Goal: Task Accomplishment & Management: Use online tool/utility

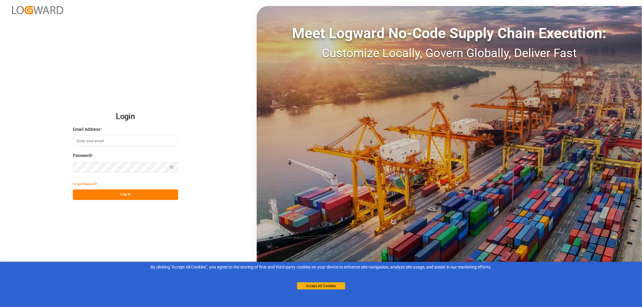
click at [89, 140] on input at bounding box center [125, 141] width 105 height 11
type input "[PERSON_NAME][EMAIL_ADDRESS][PERSON_NAME][DOMAIN_NAME]"
click at [121, 191] on button "Log In" at bounding box center [125, 194] width 105 height 11
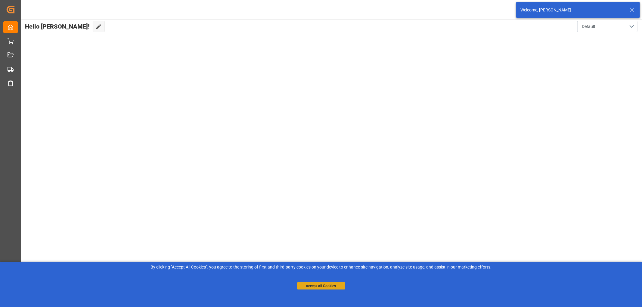
click at [320, 287] on button "Accept All Cookies" at bounding box center [321, 285] width 48 height 7
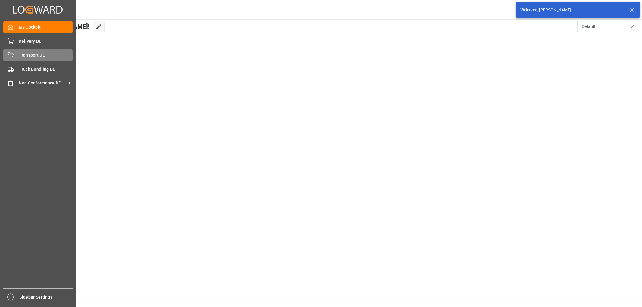
click at [16, 57] on div "Transport DE Transport DE" at bounding box center [37, 55] width 69 height 12
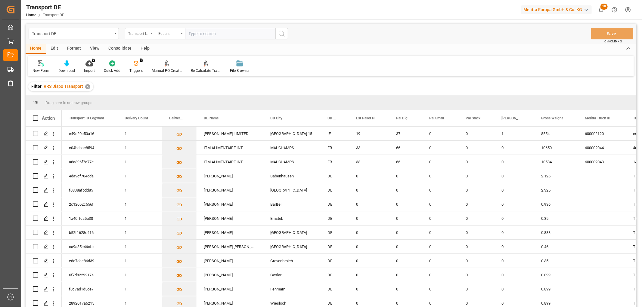
click at [140, 33] on div "Transport ID Logward" at bounding box center [138, 32] width 20 height 7
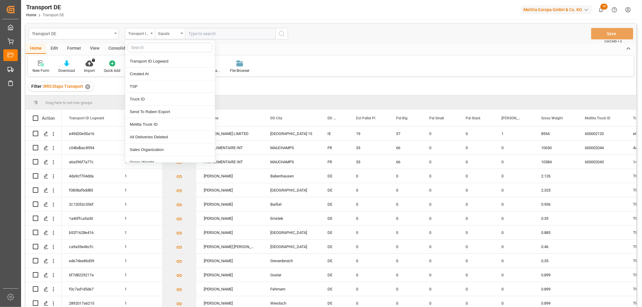
click at [144, 45] on input "text" at bounding box center [170, 48] width 85 height 10
type input "pl"
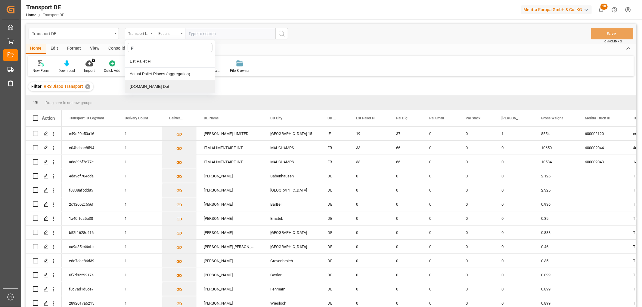
click at [134, 86] on div "[DOMAIN_NAME] Dat" at bounding box center [170, 86] width 90 height 13
click at [210, 33] on input "text" at bounding box center [230, 33] width 90 height 11
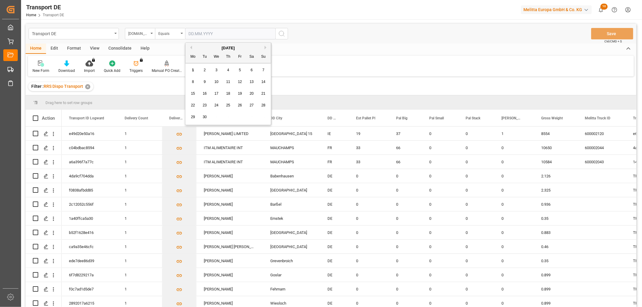
click at [205, 71] on span "2" at bounding box center [205, 70] width 2 height 4
type input "[DATE]"
click at [281, 35] on icon "search button" at bounding box center [281, 33] width 7 height 7
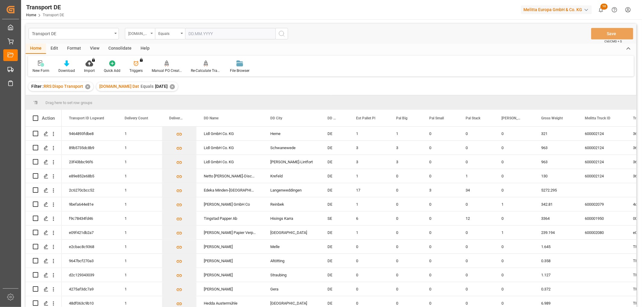
click at [134, 35] on div "[DOMAIN_NAME] Dat" at bounding box center [138, 32] width 20 height 7
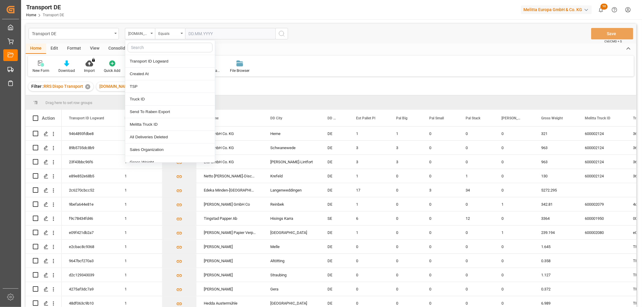
click at [137, 46] on input "text" at bounding box center [170, 48] width 85 height 10
type input "req"
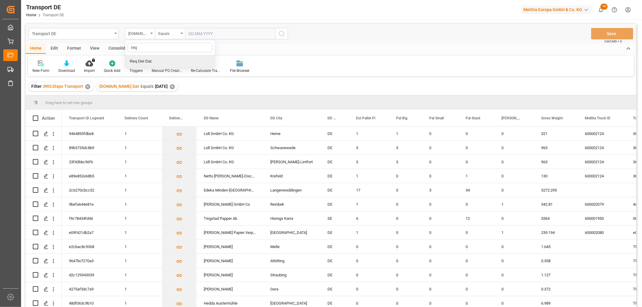
click at [153, 59] on div "Req Del Dat" at bounding box center [170, 61] width 90 height 13
click at [171, 33] on div "Equals" at bounding box center [168, 32] width 20 height 7
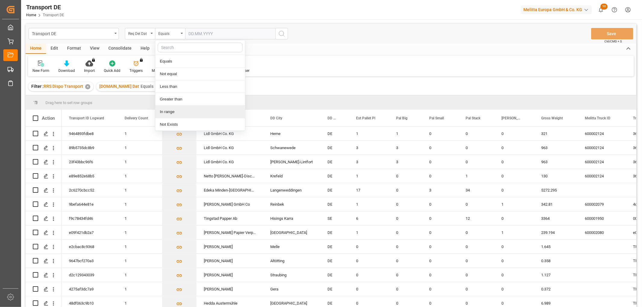
click at [167, 112] on div "In range" at bounding box center [200, 112] width 90 height 13
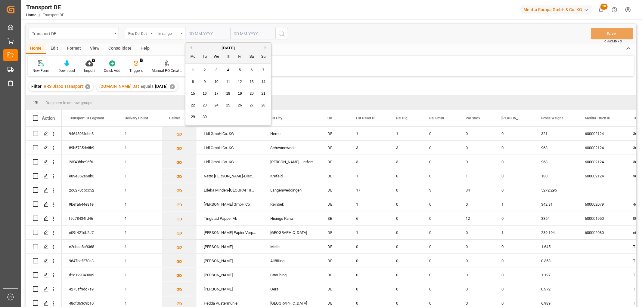
click at [189, 34] on input "text" at bounding box center [207, 33] width 45 height 11
click at [197, 87] on div "8 9 10 11 12 13 14" at bounding box center [228, 82] width 82 height 12
click at [217, 69] on span "3" at bounding box center [216, 70] width 2 height 4
type input "03.09.2025"
click at [230, 33] on input "text" at bounding box center [207, 33] width 45 height 11
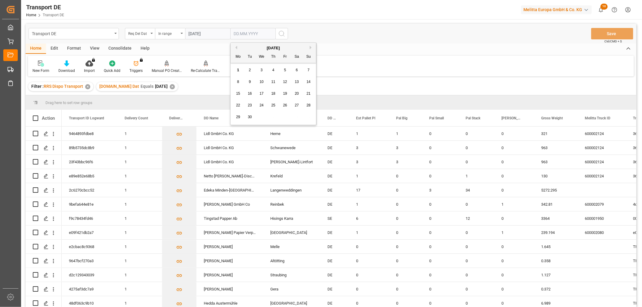
click at [239, 77] on div "8 9 10 11 12 13 14" at bounding box center [273, 82] width 82 height 12
click at [283, 69] on div "5" at bounding box center [285, 70] width 8 height 7
type input "05.09.2025"
click at [281, 34] on icon "search button" at bounding box center [281, 33] width 7 height 7
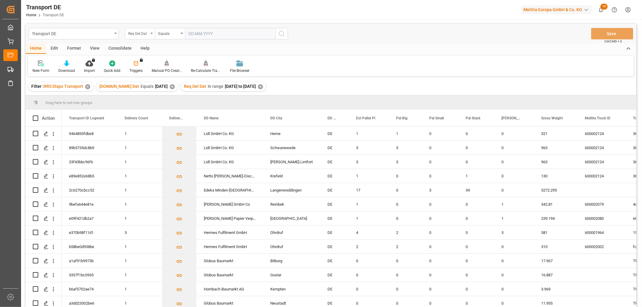
click at [140, 32] on div "Req Del Dat" at bounding box center [138, 32] width 20 height 7
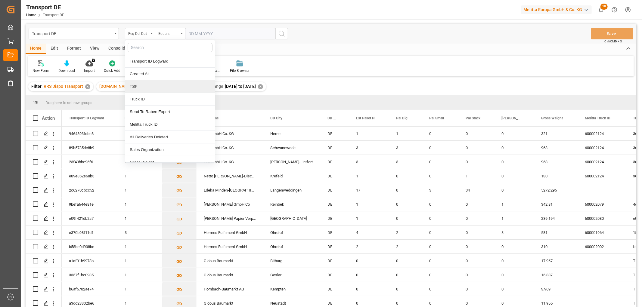
click at [133, 89] on div "TSP" at bounding box center [170, 86] width 90 height 13
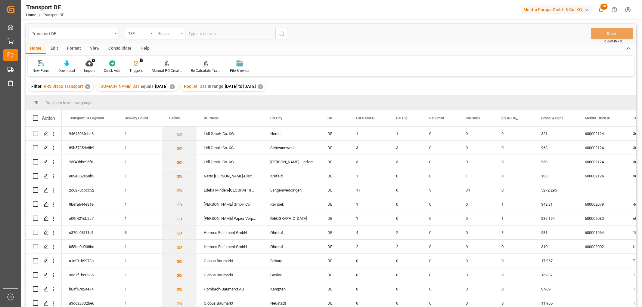
click at [169, 33] on div "Equals" at bounding box center [168, 32] width 20 height 7
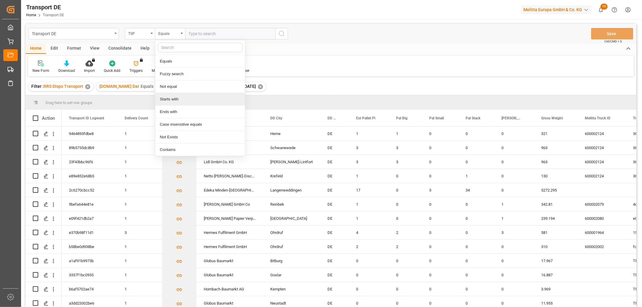
click at [164, 103] on div "Starts with" at bounding box center [200, 99] width 90 height 13
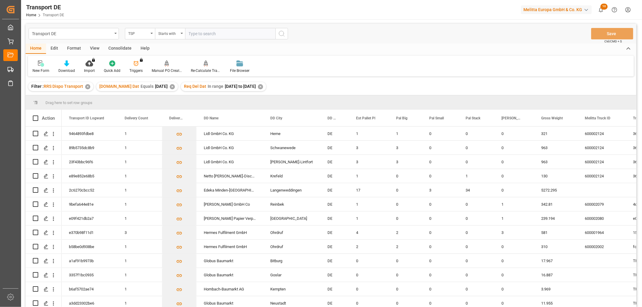
click at [205, 33] on input "text" at bounding box center [230, 33] width 90 height 11
type input "Dachser DE"
click at [279, 32] on icon "search button" at bounding box center [281, 33] width 7 height 7
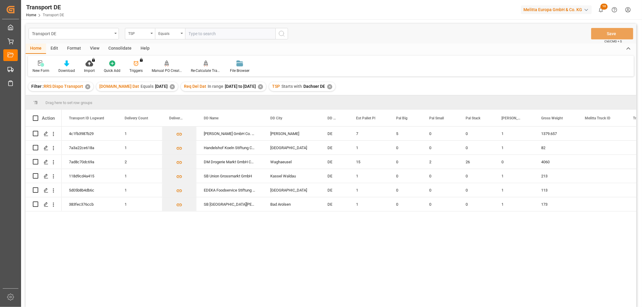
click at [122, 48] on div "Consolidate" at bounding box center [120, 49] width 32 height 10
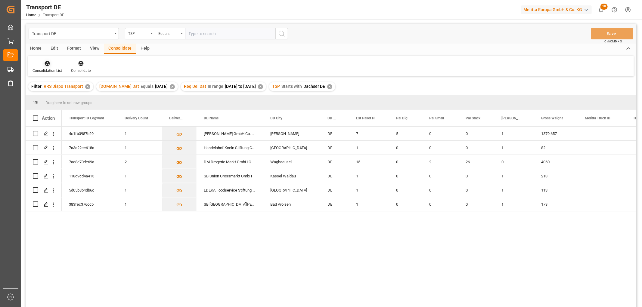
click at [46, 65] on icon at bounding box center [47, 63] width 5 height 5
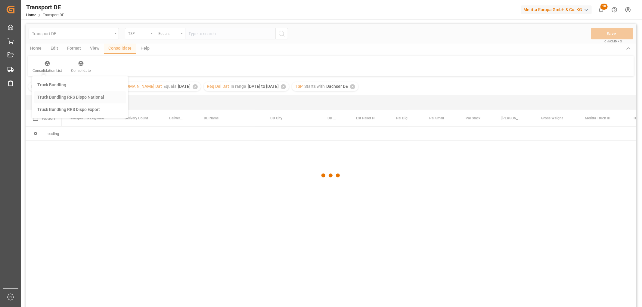
click at [56, 97] on div "Transport DE TSP Equals Save Ctrl/CMD + S Home Edit Format View Consolidate Hel…" at bounding box center [331, 173] width 610 height 299
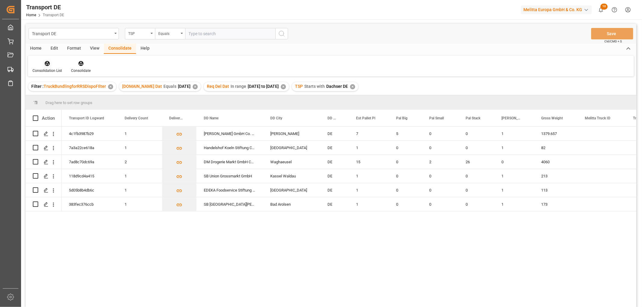
click at [46, 64] on icon at bounding box center [47, 63] width 6 height 6
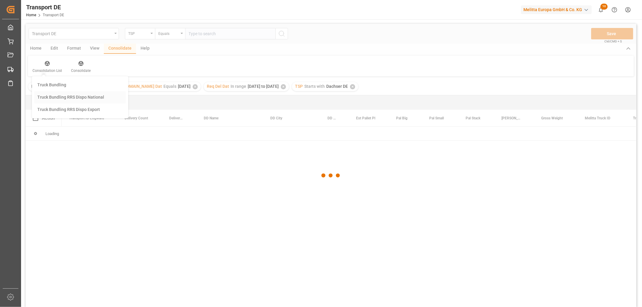
click at [53, 98] on div "Transport DE TSP Equals Save Ctrl/CMD + S Home Edit Format View Consolidate Hel…" at bounding box center [331, 173] width 610 height 299
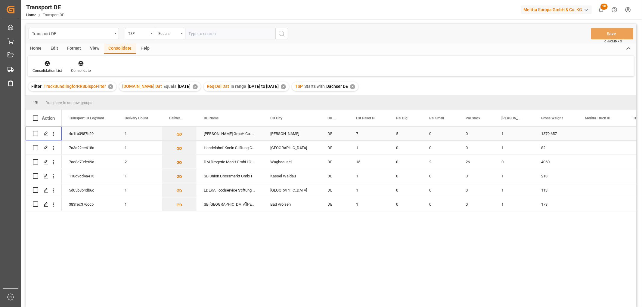
click at [35, 132] on input "Press Space to toggle row selection (unchecked)" at bounding box center [35, 133] width 5 height 5
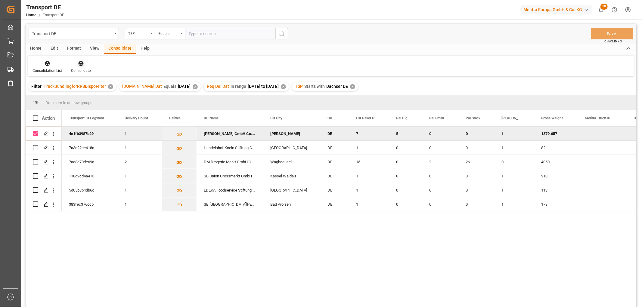
click at [79, 62] on icon at bounding box center [80, 63] width 5 height 5
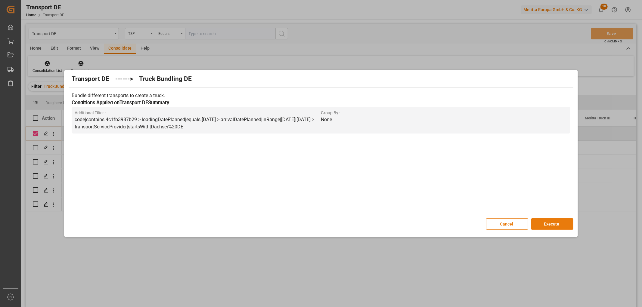
click at [554, 223] on button "Execute" at bounding box center [552, 223] width 42 height 11
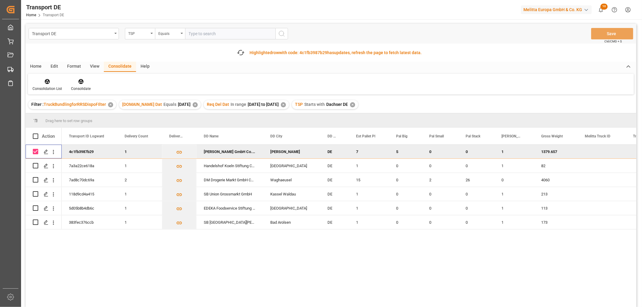
click at [33, 148] on div "Press SPACE to deselect this row." at bounding box center [35, 152] width 5 height 14
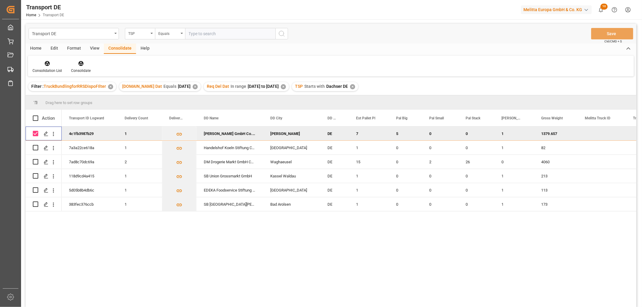
click at [35, 132] on input "Press Space to toggle row selection (checked)" at bounding box center [35, 133] width 5 height 5
checkbox input "false"
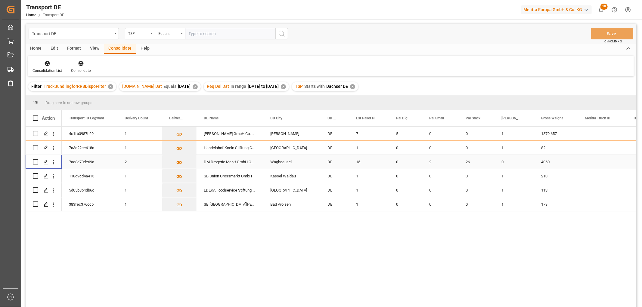
click at [35, 163] on input "Press Space to toggle row selection (unchecked)" at bounding box center [35, 161] width 5 height 5
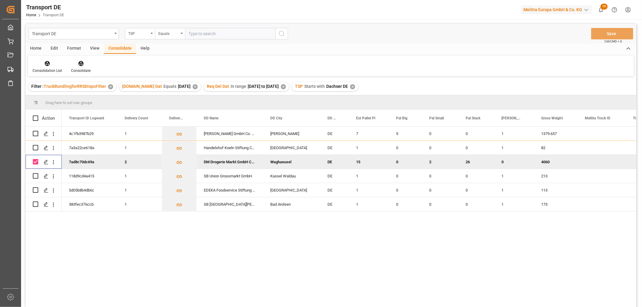
click at [79, 64] on icon at bounding box center [81, 63] width 6 height 6
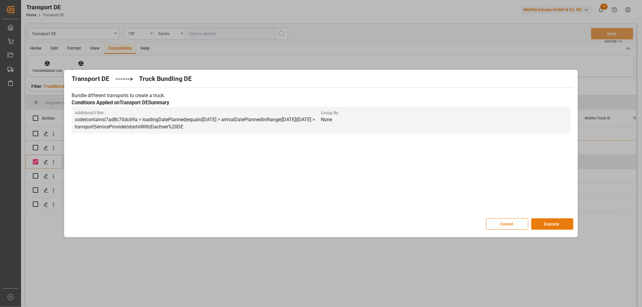
click at [558, 224] on button "Execute" at bounding box center [552, 223] width 42 height 11
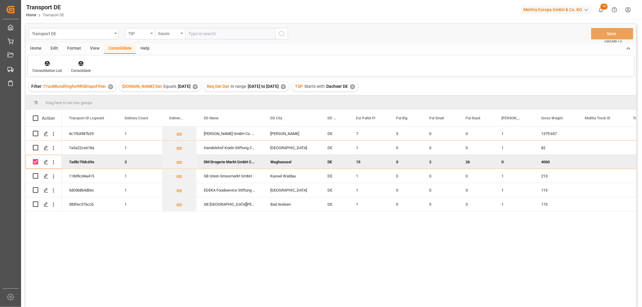
click at [34, 160] on input "Press Space to toggle row selection (checked)" at bounding box center [35, 161] width 5 height 5
checkbox input "false"
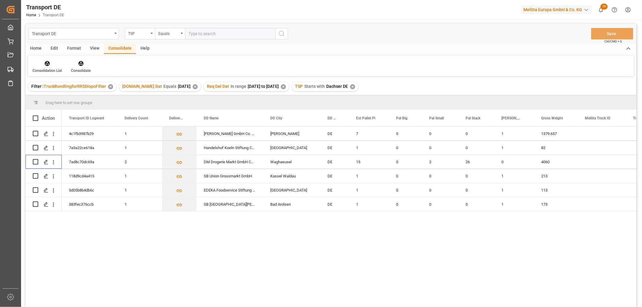
click at [47, 62] on icon at bounding box center [47, 63] width 6 height 6
click at [52, 97] on div "Transport DE TSP Equals Save Ctrl/CMD + S Home Edit Format View Consolidate Hel…" at bounding box center [331, 173] width 610 height 299
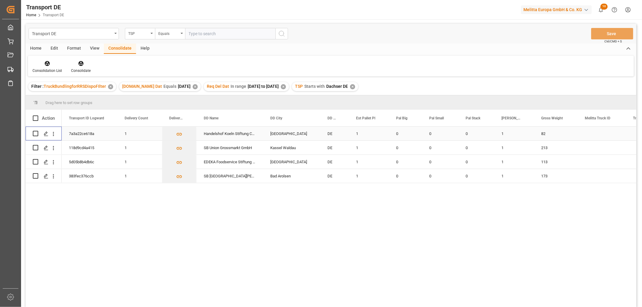
click at [36, 134] on input "Press Space to toggle row selection (unchecked)" at bounding box center [35, 133] width 5 height 5
checkbox input "true"
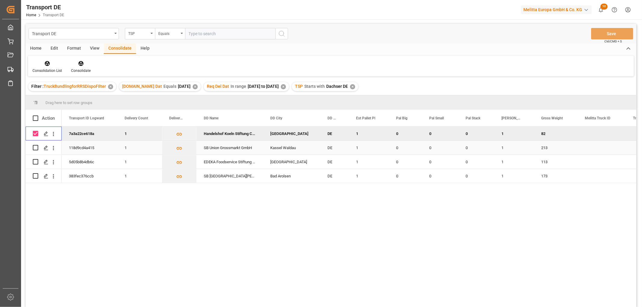
click at [35, 148] on input "Press Space to toggle row selection (unchecked)" at bounding box center [35, 147] width 5 height 5
checkbox input "true"
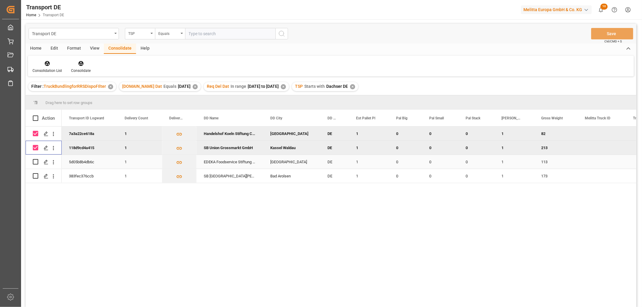
click at [35, 162] on input "Press Space to toggle row selection (unchecked)" at bounding box center [35, 161] width 5 height 5
checkbox input "true"
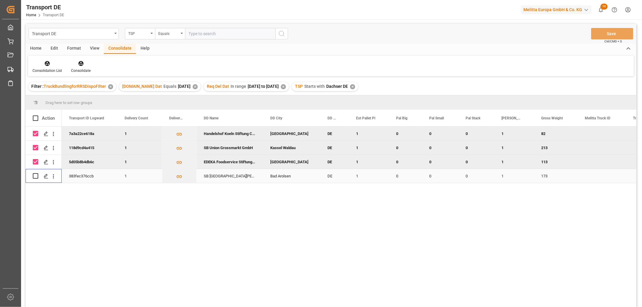
click at [36, 178] on input "Press Space to toggle row selection (unchecked)" at bounding box center [35, 175] width 5 height 5
checkbox input "true"
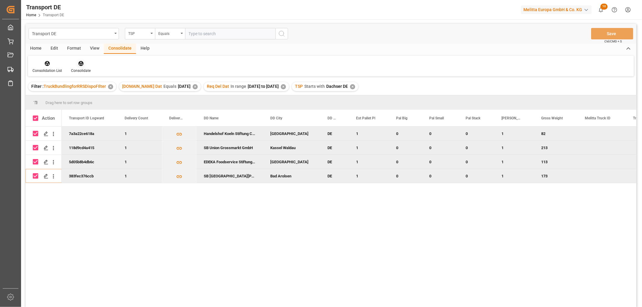
click at [80, 62] on icon at bounding box center [81, 63] width 6 height 6
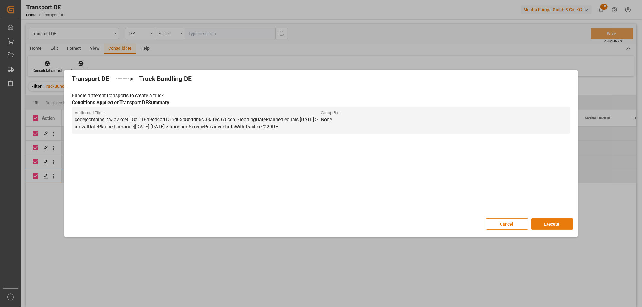
click at [546, 224] on button "Execute" at bounding box center [552, 223] width 42 height 11
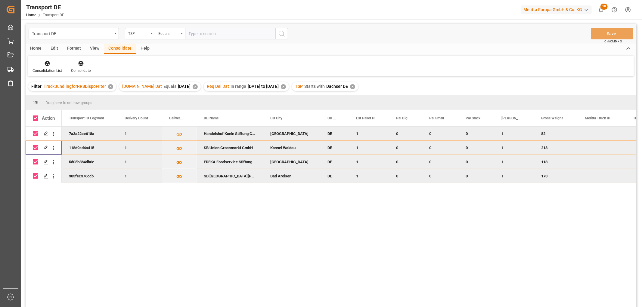
click at [37, 150] on div "Press SPACE to deselect this row." at bounding box center [35, 147] width 5 height 5
click at [36, 149] on input "Press Space to toggle row selection (checked)" at bounding box center [35, 147] width 5 height 5
checkbox input "false"
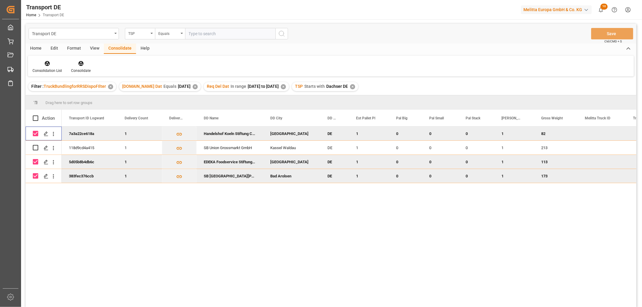
click at [35, 133] on input "Press Space to toggle row selection (checked)" at bounding box center [35, 133] width 5 height 5
checkbox input "false"
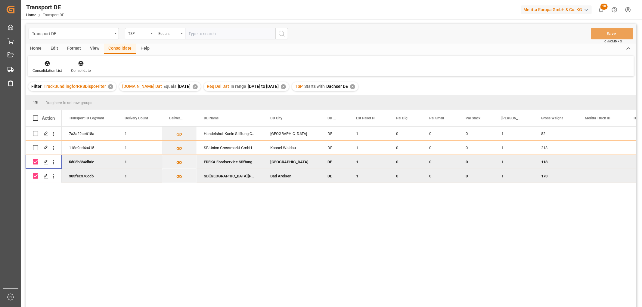
click at [35, 161] on input "Press Space to toggle row selection (checked)" at bounding box center [35, 161] width 5 height 5
checkbox input "false"
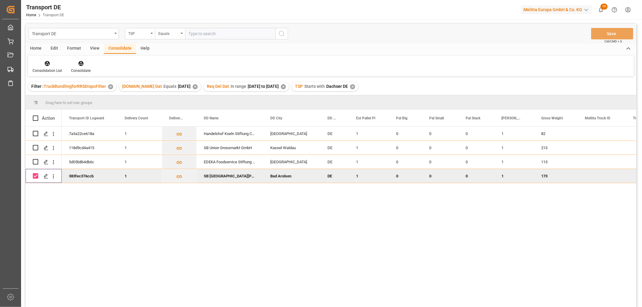
click at [35, 178] on input "Press Space to toggle row selection (checked)" at bounding box center [35, 175] width 5 height 5
checkbox input "false"
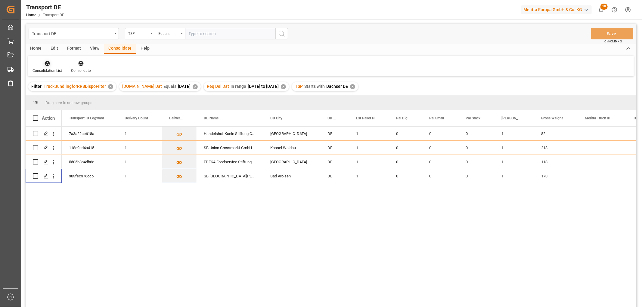
click at [45, 63] on icon at bounding box center [47, 63] width 5 height 5
click at [51, 97] on div "Transport DE TSP Equals Save Ctrl/CMD + S Home Edit Format View Consolidate Hel…" at bounding box center [331, 173] width 610 height 299
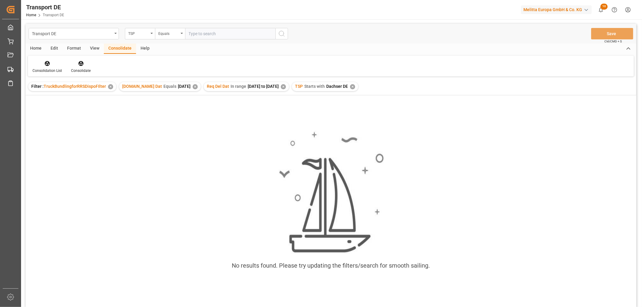
click at [355, 84] on div "✕" at bounding box center [352, 86] width 5 height 5
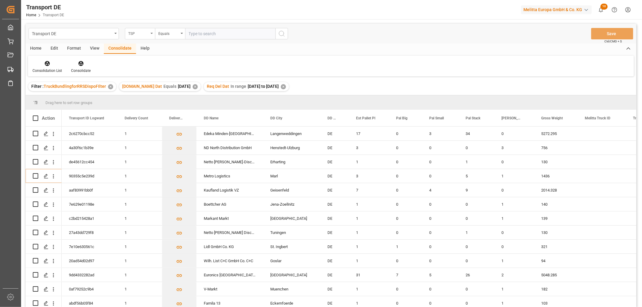
click at [137, 34] on div "TSP" at bounding box center [138, 32] width 20 height 7
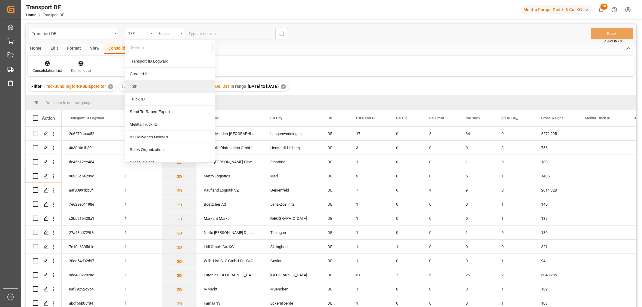
click at [139, 89] on div "TSP" at bounding box center [170, 86] width 90 height 13
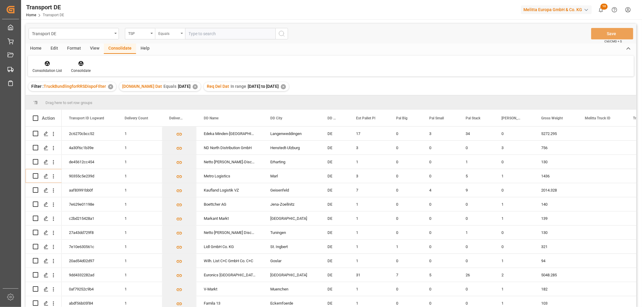
click at [167, 32] on div "Equals" at bounding box center [168, 32] width 20 height 7
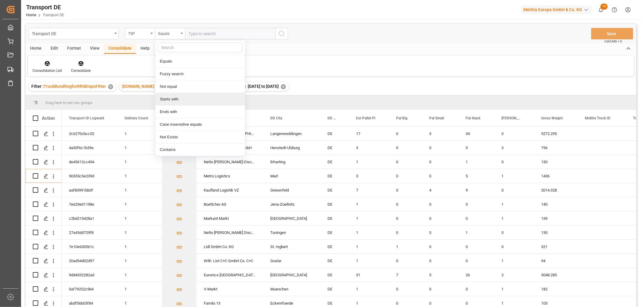
click at [175, 99] on div "Starts with" at bounding box center [200, 99] width 90 height 13
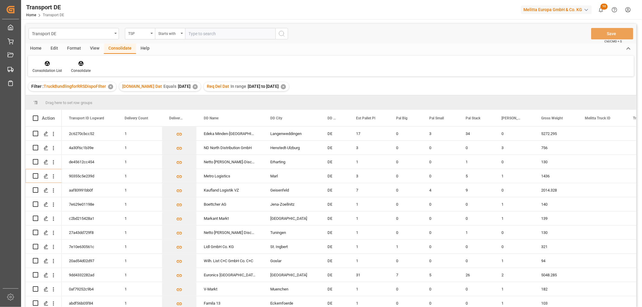
click at [199, 34] on input "text" at bounding box center [230, 33] width 90 height 11
type input "LIT DE"
click at [280, 34] on icon "search button" at bounding box center [281, 33] width 7 height 7
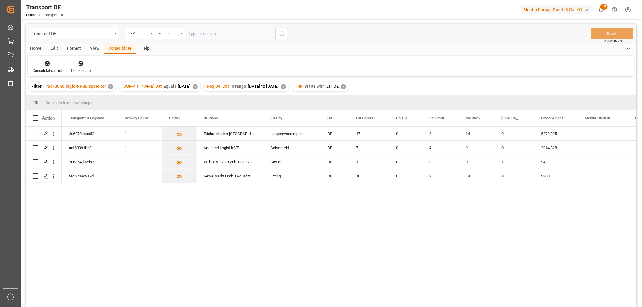
click at [47, 63] on icon at bounding box center [47, 63] width 5 height 5
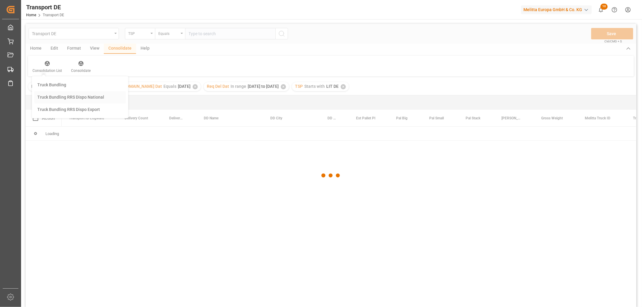
click at [51, 98] on div "Transport DE TSP Equals Save Ctrl/CMD + S Home Edit Format View Consolidate Hel…" at bounding box center [331, 173] width 610 height 299
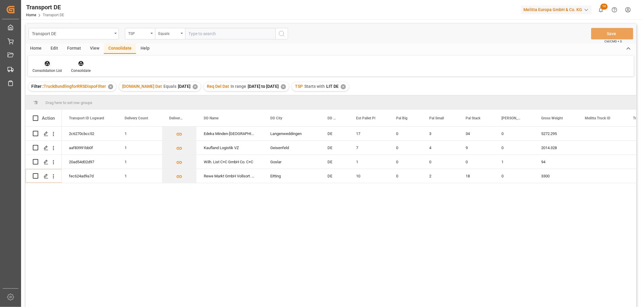
click at [46, 64] on icon at bounding box center [47, 63] width 6 height 6
click at [48, 99] on div "Transport DE TSP Equals Save Ctrl/CMD + S Home Edit Format View Consolidate Hel…" at bounding box center [331, 173] width 610 height 299
click at [36, 134] on input "Press Space to toggle row selection (unchecked)" at bounding box center [35, 133] width 5 height 5
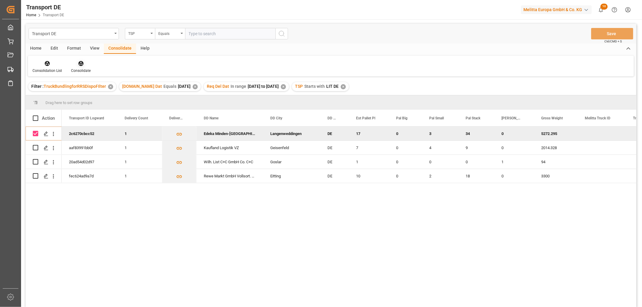
click at [80, 63] on icon at bounding box center [80, 63] width 5 height 5
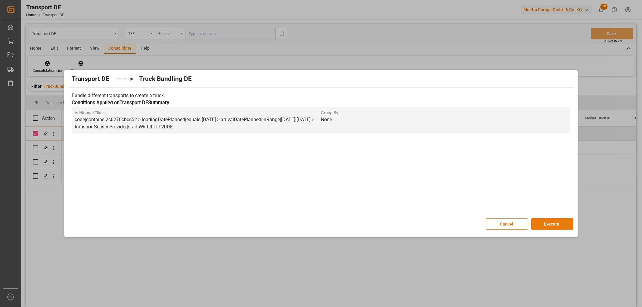
click at [548, 224] on button "Execute" at bounding box center [552, 223] width 42 height 11
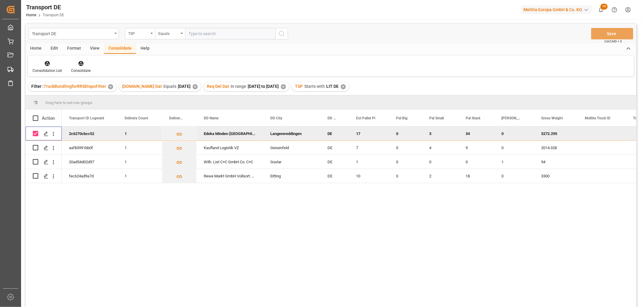
click at [34, 132] on input "Press Space to toggle row selection (checked)" at bounding box center [35, 133] width 5 height 5
checkbox input "false"
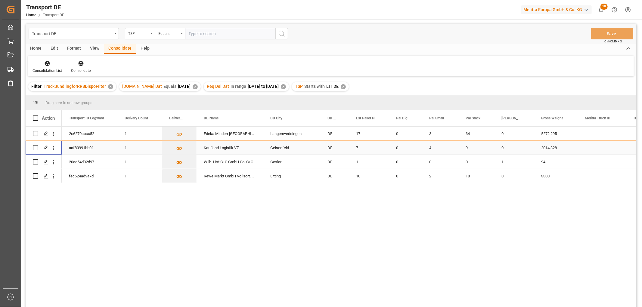
click at [36, 149] on input "Press Space to toggle row selection (unchecked)" at bounding box center [35, 147] width 5 height 5
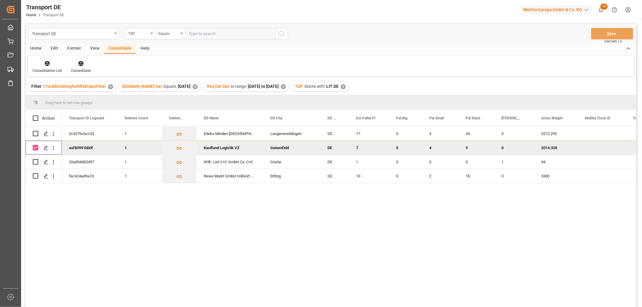
click at [80, 62] on icon at bounding box center [81, 63] width 6 height 6
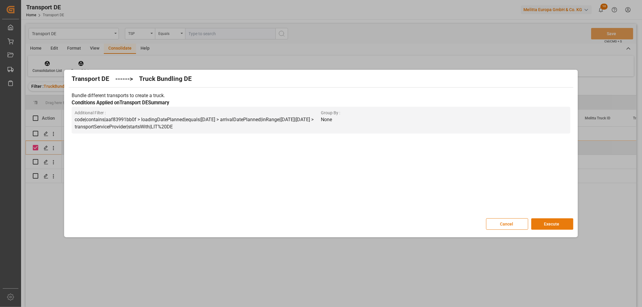
click at [553, 224] on button "Execute" at bounding box center [552, 223] width 42 height 11
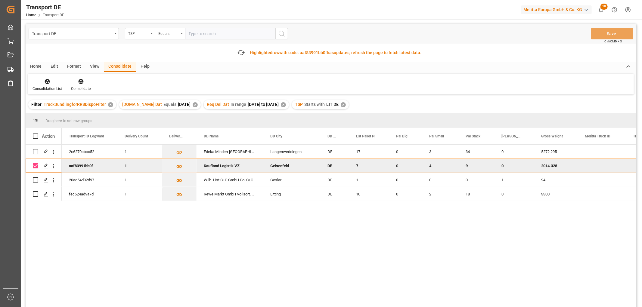
click at [35, 164] on input "Press Space to toggle row selection (checked)" at bounding box center [35, 165] width 5 height 5
checkbox input "false"
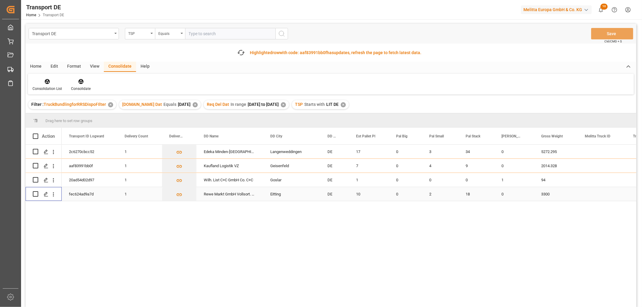
click at [35, 195] on input "Press Space to toggle row selection (unchecked)" at bounding box center [35, 193] width 5 height 5
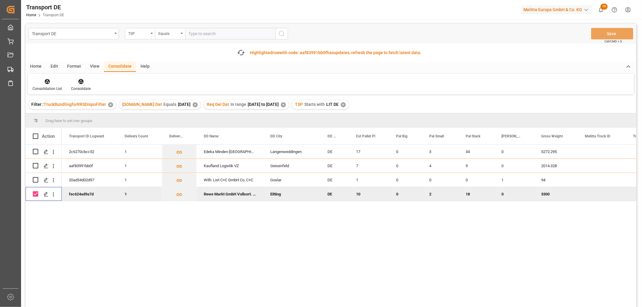
click at [79, 83] on icon at bounding box center [80, 81] width 5 height 5
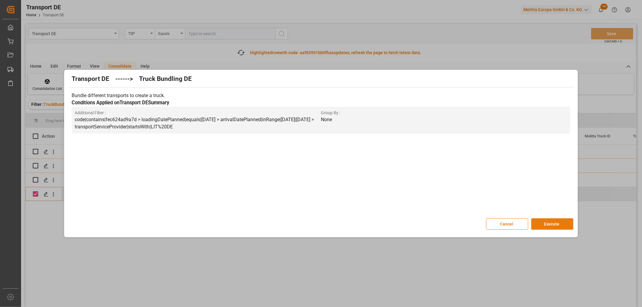
click at [563, 224] on button "Execute" at bounding box center [552, 223] width 42 height 11
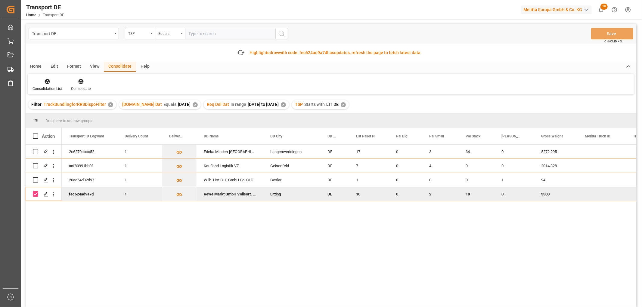
click at [35, 194] on input "Press Space to toggle row selection (checked)" at bounding box center [35, 193] width 5 height 5
checkbox input "false"
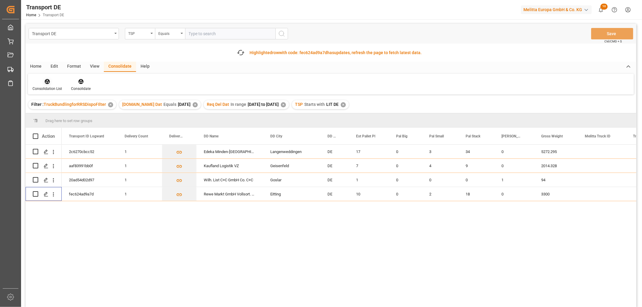
click at [48, 81] on icon at bounding box center [47, 81] width 5 height 5
click at [47, 115] on div "Transport DE TSP Equals Save Ctrl/CMD + S Fetch latest updates Highlighted row …" at bounding box center [331, 182] width 610 height 317
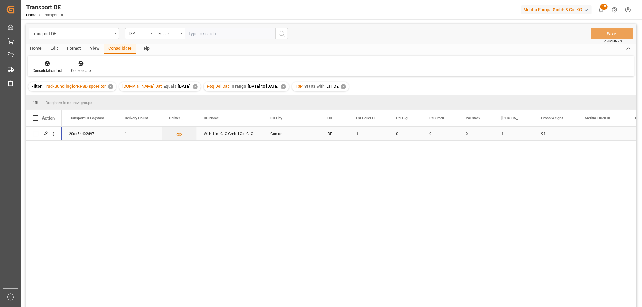
click at [35, 132] on input "Press Space to toggle row selection (unchecked)" at bounding box center [35, 133] width 5 height 5
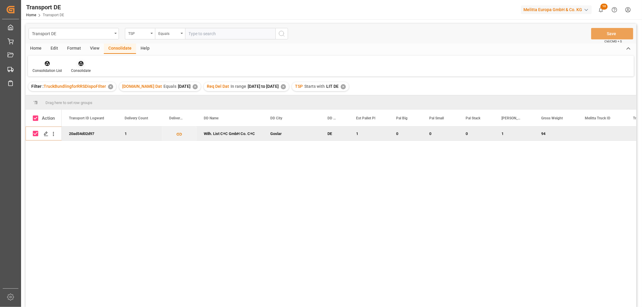
click at [79, 63] on icon at bounding box center [80, 63] width 5 height 5
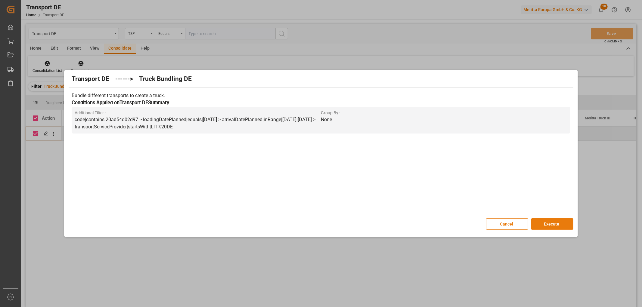
click at [550, 223] on button "Execute" at bounding box center [552, 223] width 42 height 11
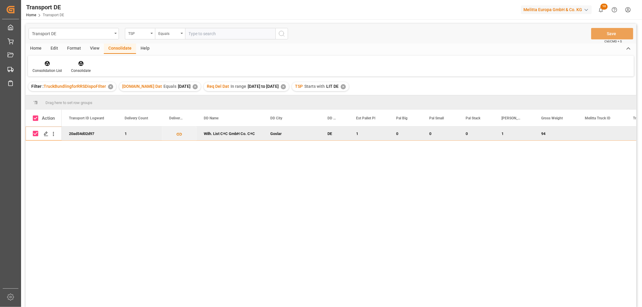
click at [37, 133] on input "Press Space to toggle row selection (checked)" at bounding box center [35, 133] width 5 height 5
checkbox input "false"
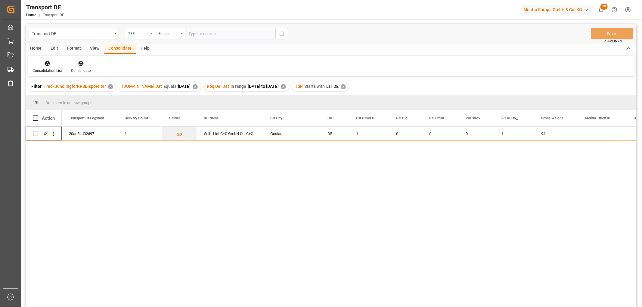
click at [45, 60] on icon at bounding box center [47, 63] width 6 height 6
click at [52, 96] on div "Transport DE TSP Equals Save Ctrl/CMD + S Home Edit Format View Consolidate Hel…" at bounding box center [331, 173] width 610 height 299
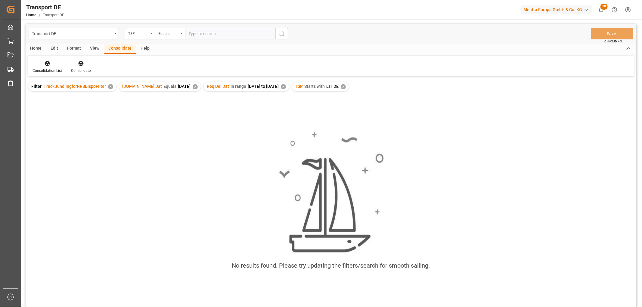
click at [346, 84] on div "✕" at bounding box center [342, 86] width 5 height 5
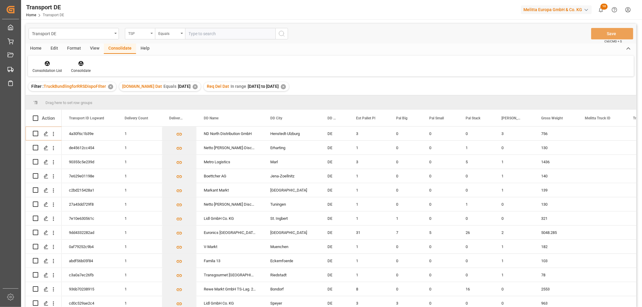
click at [134, 31] on div "TSP" at bounding box center [138, 32] width 20 height 7
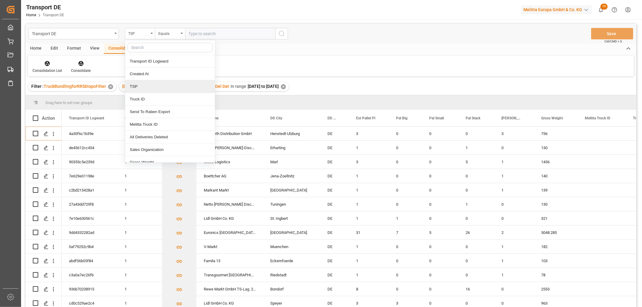
click at [143, 88] on div "TSP" at bounding box center [170, 86] width 90 height 13
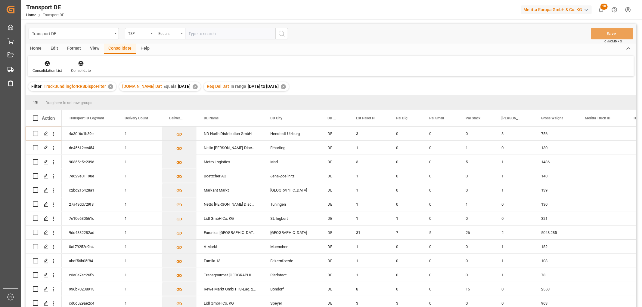
click at [171, 32] on div "Equals" at bounding box center [168, 32] width 20 height 7
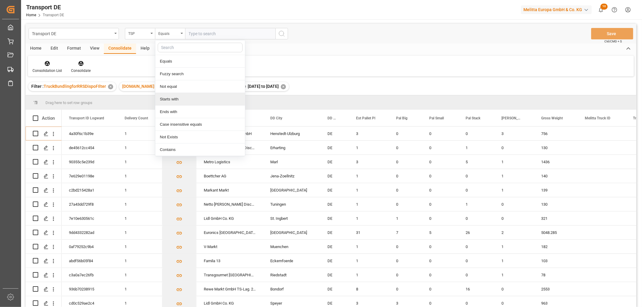
drag, startPoint x: 171, startPoint y: 100, endPoint x: 174, endPoint y: 94, distance: 6.5
click at [172, 100] on div "Starts with" at bounding box center [200, 99] width 90 height 13
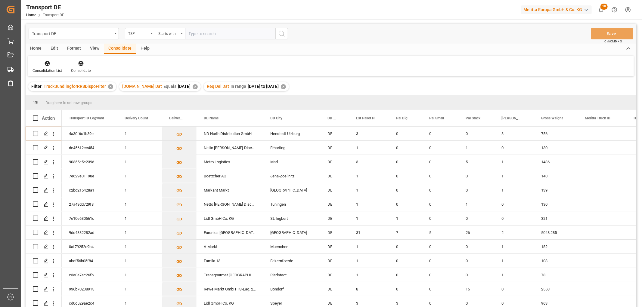
click at [194, 32] on input "text" at bounding box center [230, 33] width 90 height 11
type input "Moeller"
click at [282, 32] on icon "search button" at bounding box center [281, 33] width 7 height 7
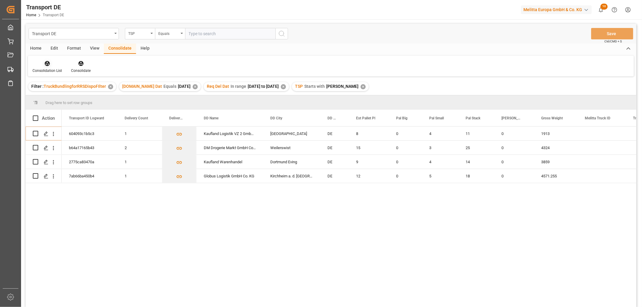
click at [48, 65] on icon at bounding box center [47, 63] width 5 height 5
click at [49, 97] on div "Transport DE TSP Equals Save Ctrl/CMD + S Home Edit Format View Consolidate Hel…" at bounding box center [331, 173] width 610 height 299
click at [35, 134] on input "Press Space to toggle row selection (unchecked)" at bounding box center [35, 133] width 5 height 5
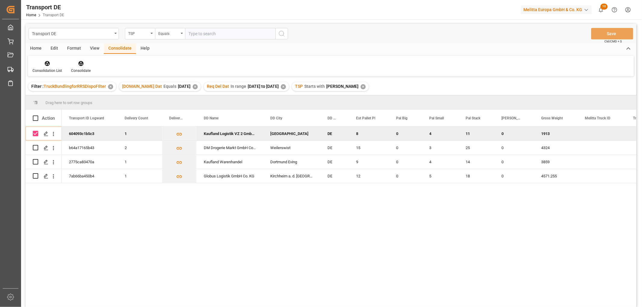
click at [79, 63] on icon at bounding box center [80, 63] width 5 height 5
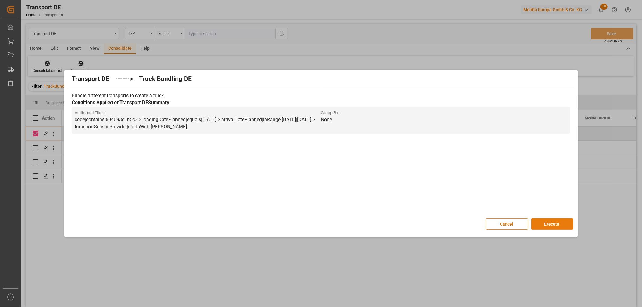
click at [551, 224] on button "Execute" at bounding box center [552, 223] width 42 height 11
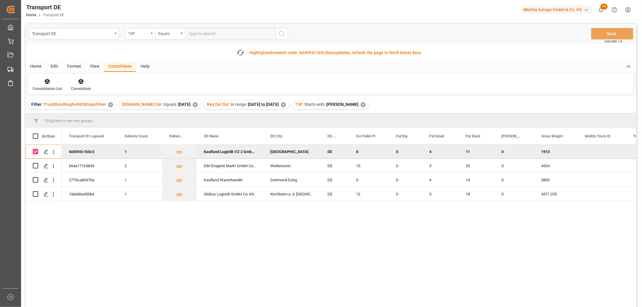
click at [35, 153] on input "Press Space to toggle row selection (checked)" at bounding box center [35, 151] width 5 height 5
checkbox input "false"
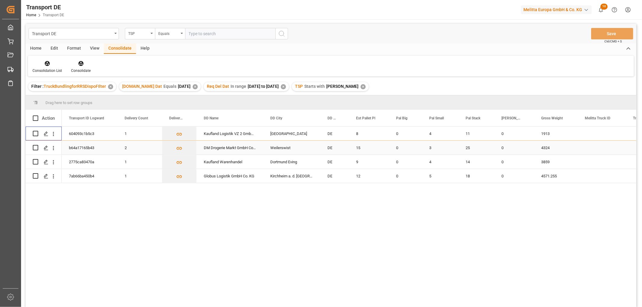
click at [37, 148] on input "Press Space to toggle row selection (unchecked)" at bounding box center [35, 147] width 5 height 5
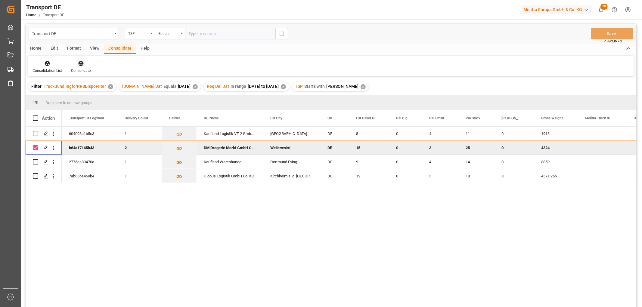
click at [80, 63] on icon at bounding box center [80, 63] width 5 height 5
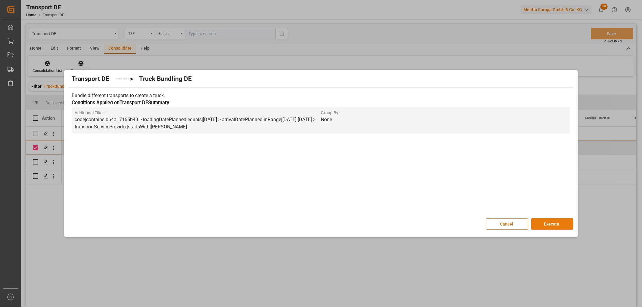
click at [551, 223] on button "Execute" at bounding box center [552, 223] width 42 height 11
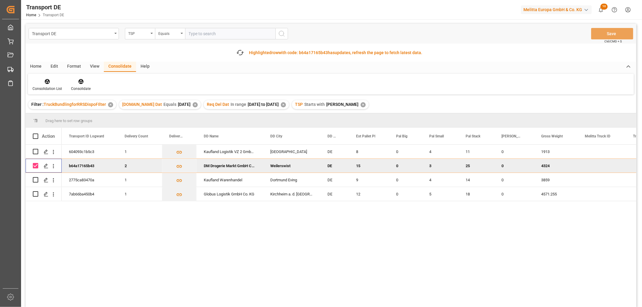
click at [37, 164] on input "Press Space to toggle row selection (checked)" at bounding box center [35, 165] width 5 height 5
checkbox input "false"
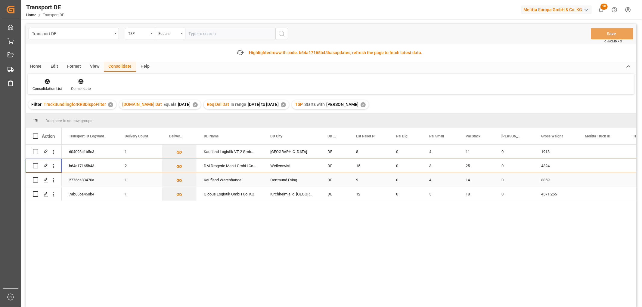
click at [35, 180] on div at bounding box center [44, 173] width 36 height 57
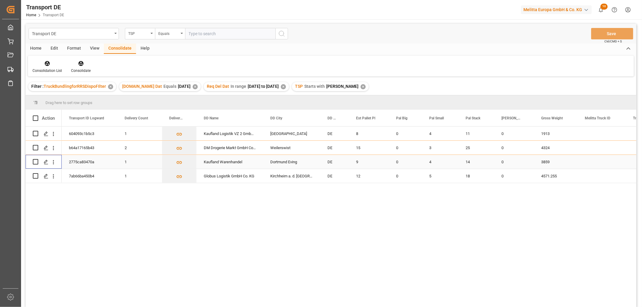
click at [35, 163] on input "Press Space to toggle row selection (unchecked)" at bounding box center [35, 161] width 5 height 5
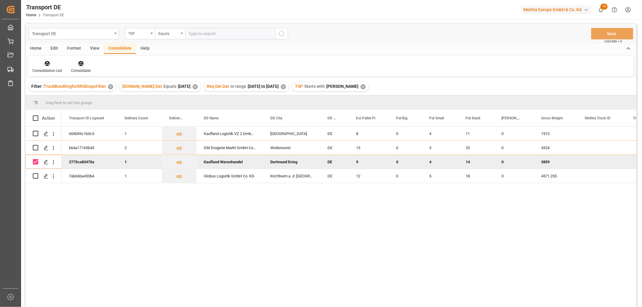
click at [79, 63] on icon at bounding box center [80, 63] width 5 height 5
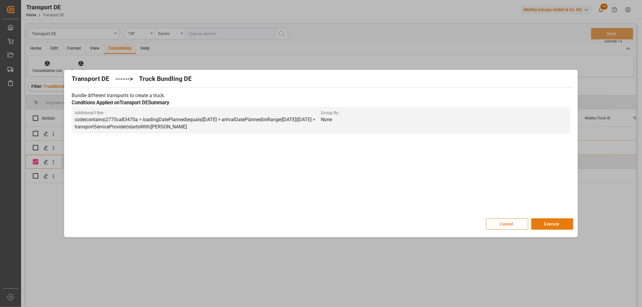
click at [557, 224] on button "Execute" at bounding box center [552, 223] width 42 height 11
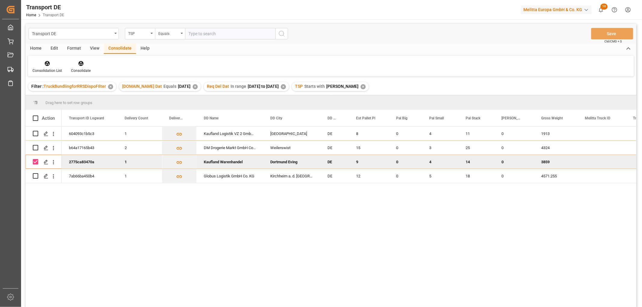
click at [37, 162] on input "Press Space to toggle row selection (checked)" at bounding box center [35, 161] width 5 height 5
checkbox input "false"
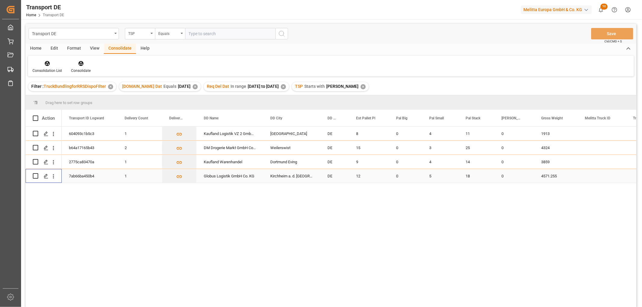
click at [35, 176] on input "Press Space to toggle row selection (unchecked)" at bounding box center [35, 175] width 5 height 5
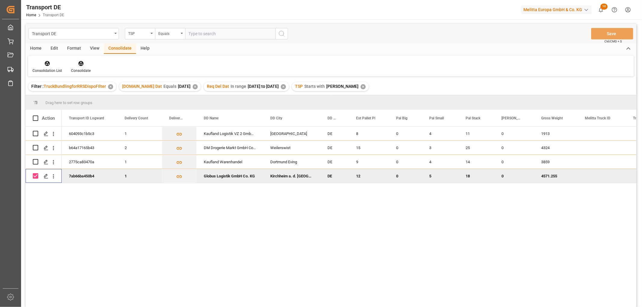
click at [79, 63] on icon at bounding box center [80, 63] width 5 height 5
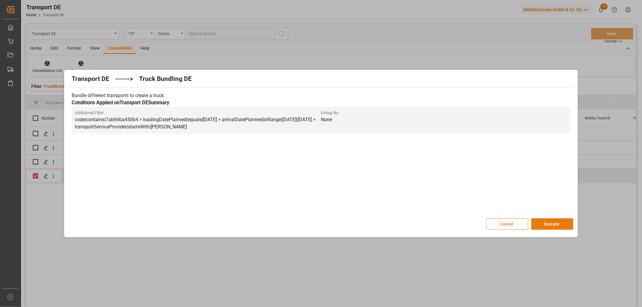
click at [548, 226] on button "Execute" at bounding box center [552, 223] width 42 height 11
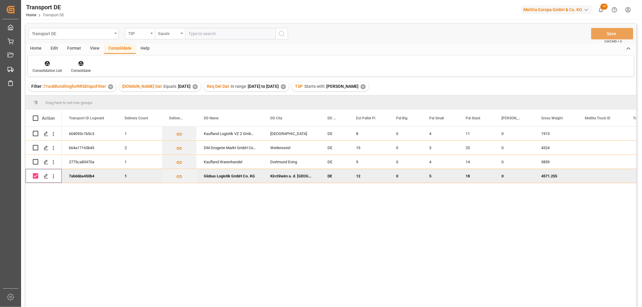
click at [33, 174] on input "Press Space to toggle row selection (checked)" at bounding box center [35, 175] width 5 height 5
checkbox input "false"
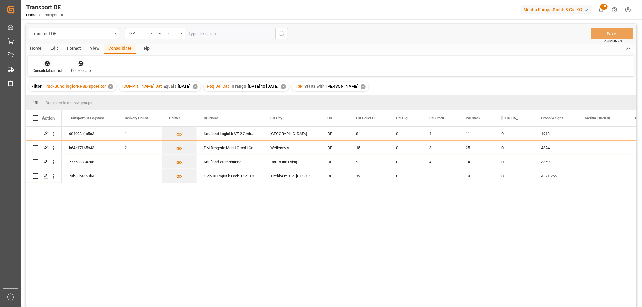
click at [44, 63] on icon at bounding box center [47, 63] width 6 height 6
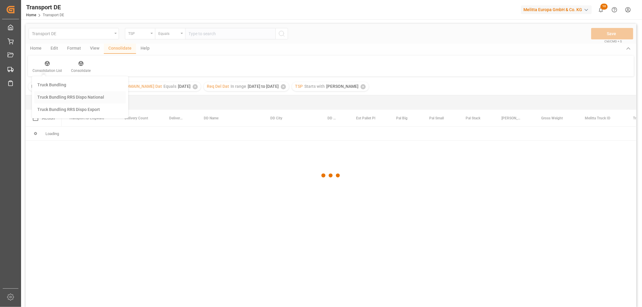
click at [63, 98] on div "Transport DE TSP Equals Save Ctrl/CMD + S Home Edit Format View Consolidate Hel…" at bounding box center [331, 173] width 610 height 299
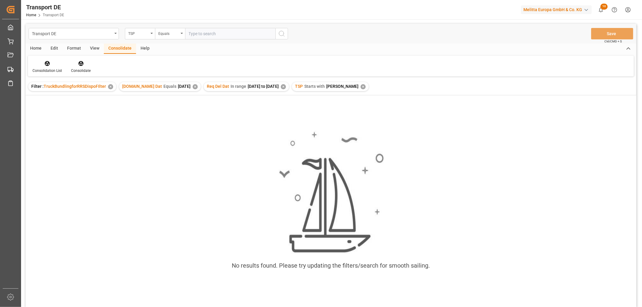
click at [360, 85] on div "✕" at bounding box center [362, 86] width 5 height 5
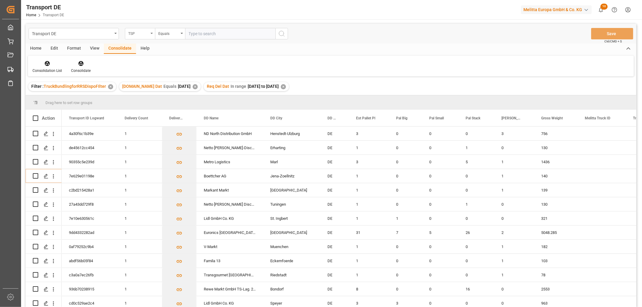
click at [135, 29] on div "TSP" at bounding box center [138, 32] width 20 height 7
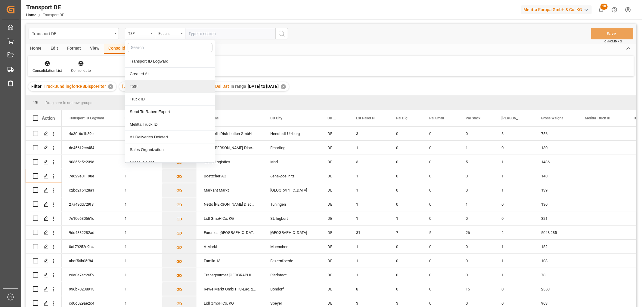
click at [140, 85] on div "TSP" at bounding box center [170, 86] width 90 height 13
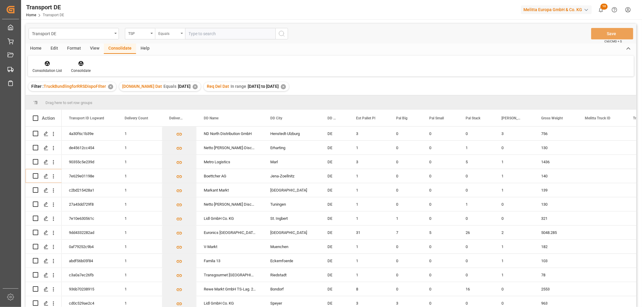
click at [165, 33] on div "Equals" at bounding box center [168, 32] width 20 height 7
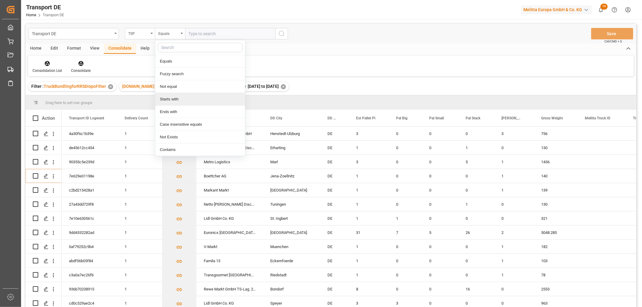
click at [173, 98] on div "Starts with" at bounding box center [200, 99] width 90 height 13
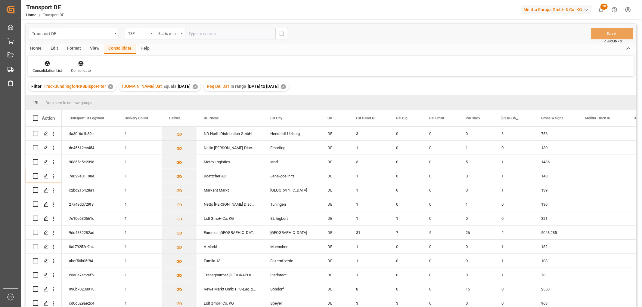
click at [197, 30] on input "text" at bounding box center [230, 33] width 90 height 11
type input "Hartmann"
click at [282, 33] on icon "search button" at bounding box center [281, 33] width 7 height 7
click at [46, 64] on icon at bounding box center [47, 63] width 6 height 6
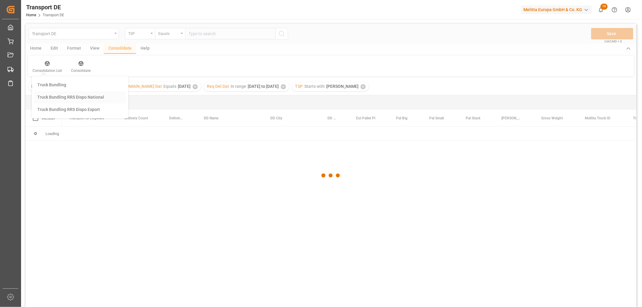
click at [55, 95] on div "Transport DE TSP Equals Save Ctrl/CMD + S Home Edit Format View Consolidate Hel…" at bounding box center [331, 173] width 610 height 299
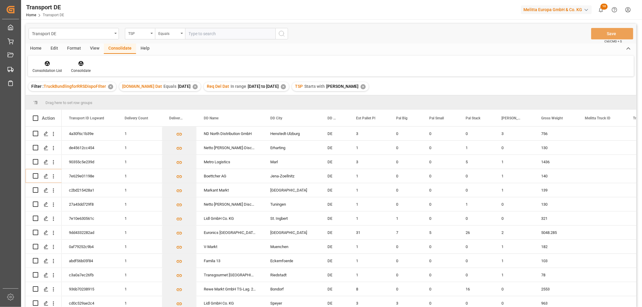
click at [36, 47] on div "Home" at bounding box center [36, 49] width 20 height 10
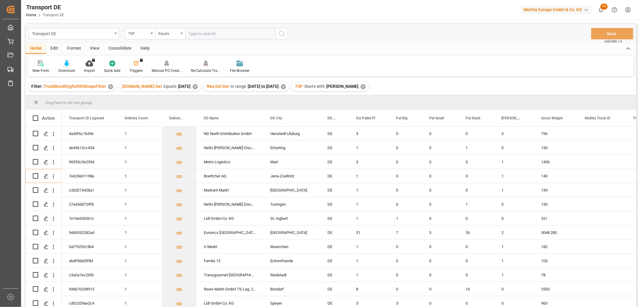
click at [65, 63] on icon at bounding box center [66, 63] width 5 height 6
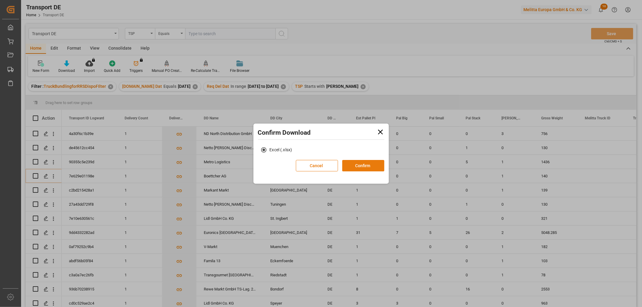
click at [369, 164] on button "Confirm" at bounding box center [363, 165] width 42 height 11
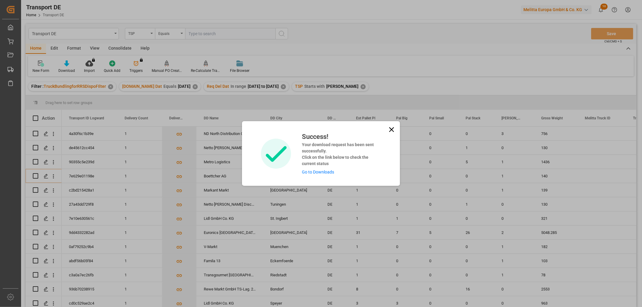
click at [320, 171] on link "Go to Downloads" at bounding box center [318, 172] width 32 height 5
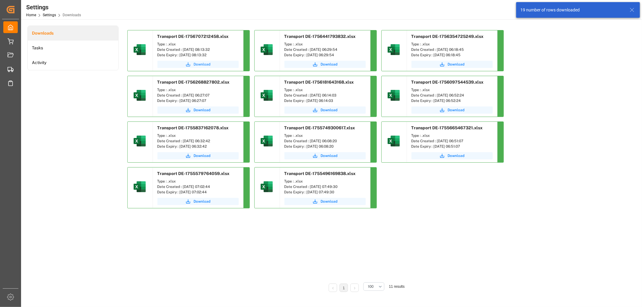
click at [197, 65] on span "Download" at bounding box center [202, 64] width 17 height 5
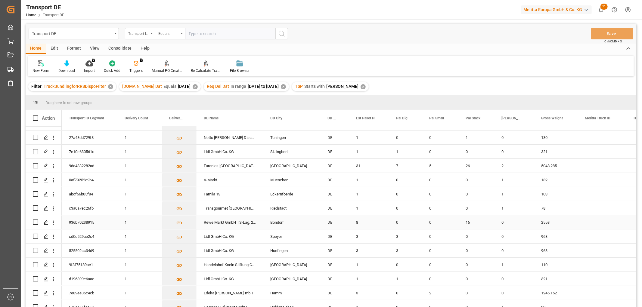
scroll to position [88, 0]
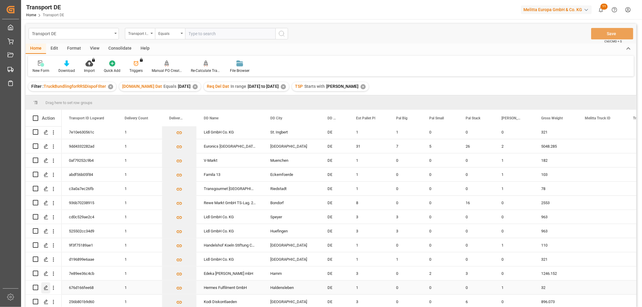
click at [45, 285] on icon "Press SPACE to select this row." at bounding box center [46, 287] width 5 height 5
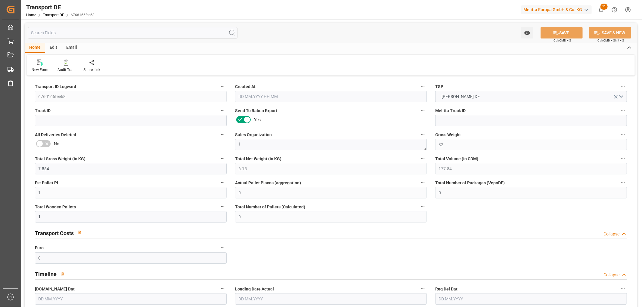
type input "32"
type input "7.854"
type input "6.15"
type input "177.84"
type input "1"
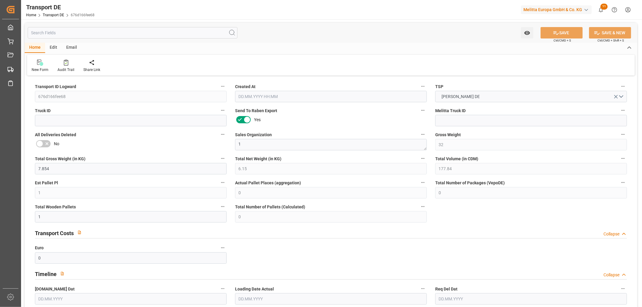
type input "0"
type input "1"
type input "0"
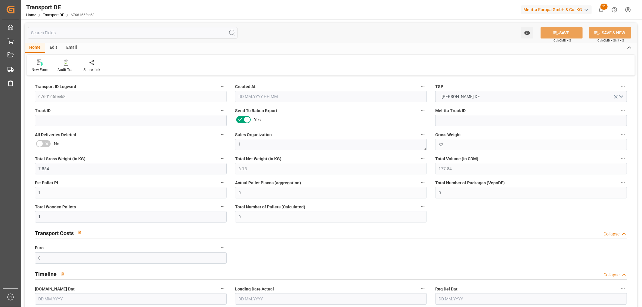
type input "39"
type input "0"
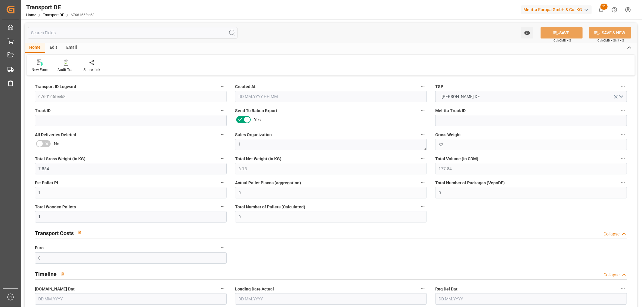
type input "0"
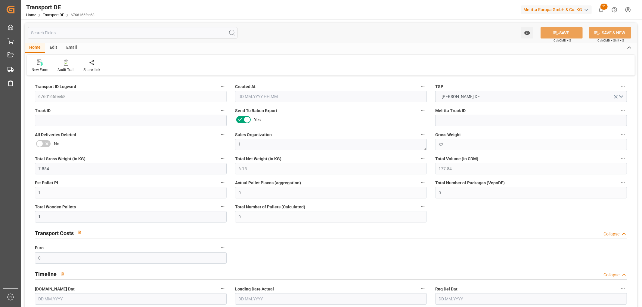
type input "0"
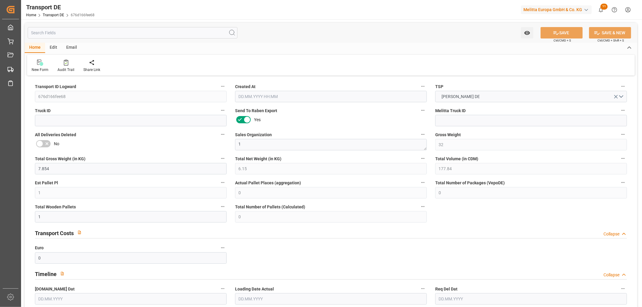
type input "0"
type input "1"
type input "0"
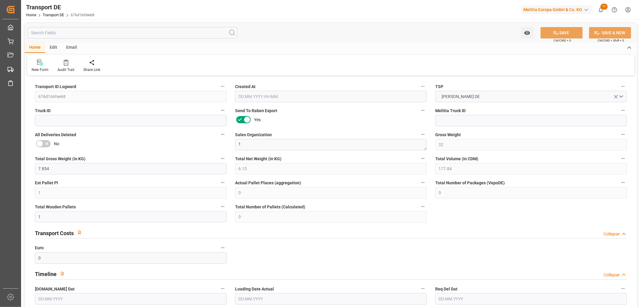
type input "6"
type input "59.823"
type input "50.91"
type input "23.08.2025 23:00"
type input "[DATE]"
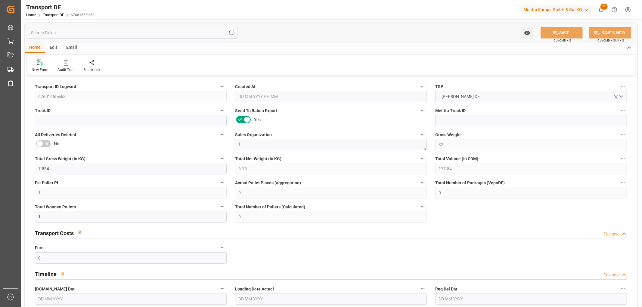
type input "[DATE]"
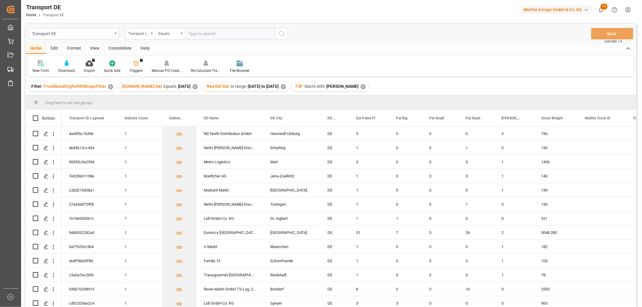
click at [121, 46] on div "Consolidate" at bounding box center [120, 49] width 32 height 10
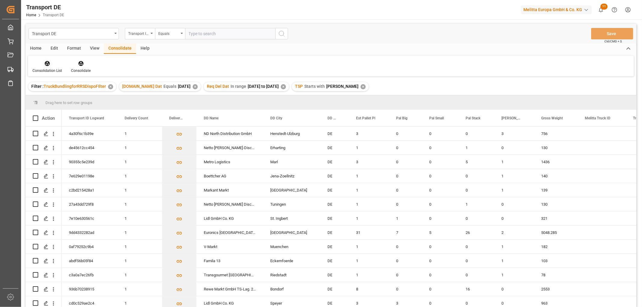
click at [48, 64] on icon at bounding box center [47, 63] width 5 height 5
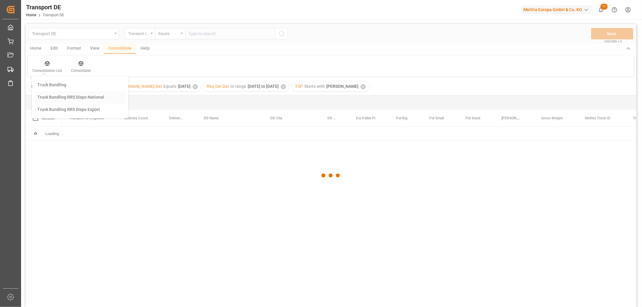
click at [51, 97] on div "Transport DE Transport ID Logward Equals Save Ctrl/CMD + S Home Edit Format Vie…" at bounding box center [331, 173] width 610 height 299
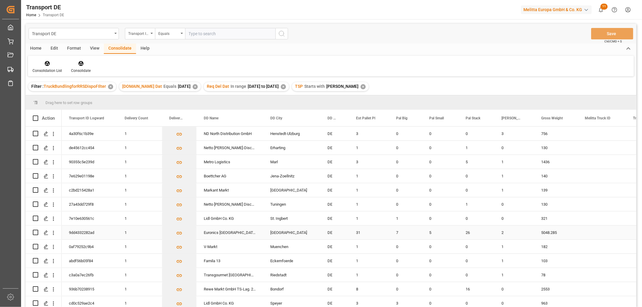
click at [36, 233] on input "Press Space to toggle row selection (unchecked)" at bounding box center [35, 232] width 5 height 5
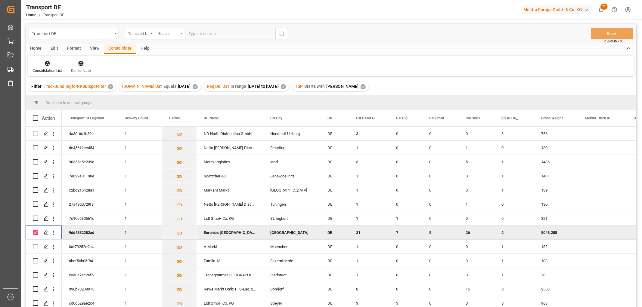
click at [79, 63] on icon at bounding box center [80, 63] width 5 height 5
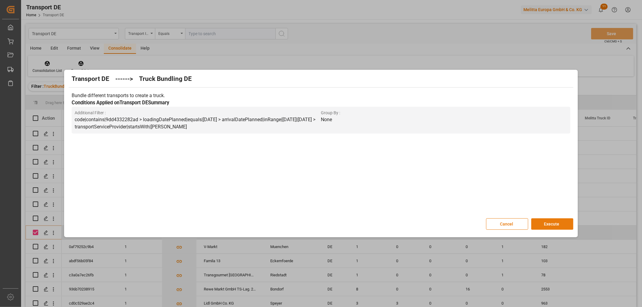
click at [556, 223] on button "Execute" at bounding box center [552, 223] width 42 height 11
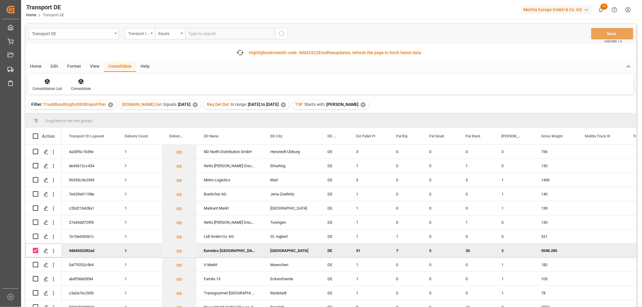
click at [35, 249] on input "Press Space to toggle row selection (checked)" at bounding box center [35, 250] width 5 height 5
checkbox input "false"
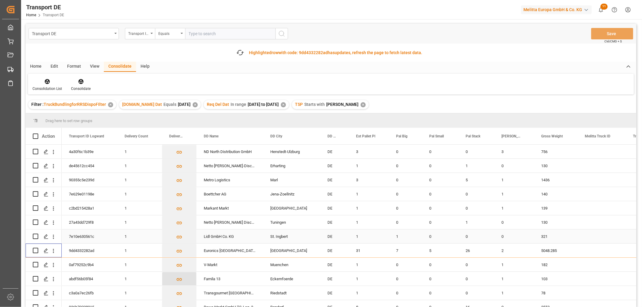
scroll to position [33, 0]
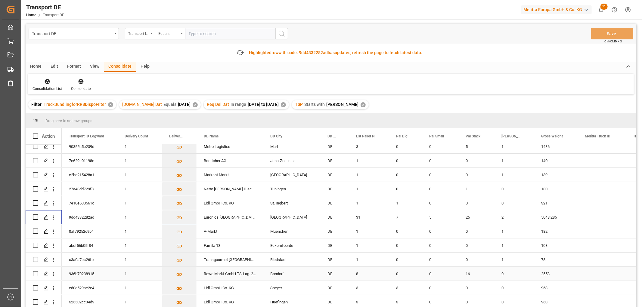
click at [36, 274] on input "Press Space to toggle row selection (unchecked)" at bounding box center [35, 273] width 5 height 5
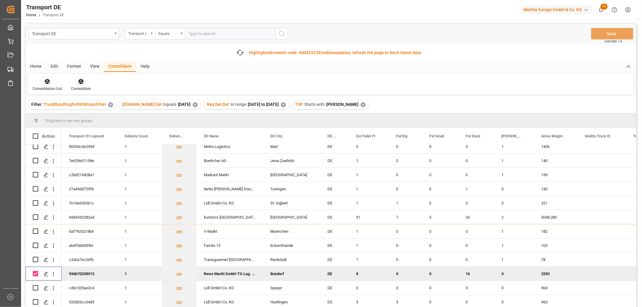
click at [79, 80] on icon at bounding box center [80, 81] width 5 height 5
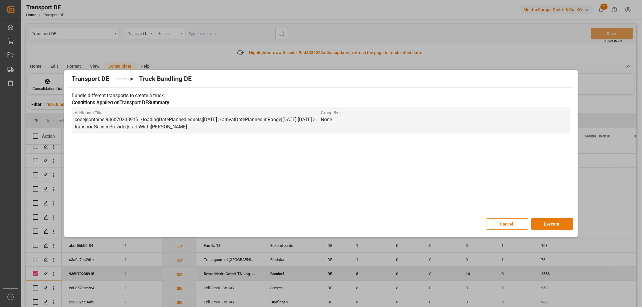
click at [553, 223] on button "Execute" at bounding box center [552, 223] width 42 height 11
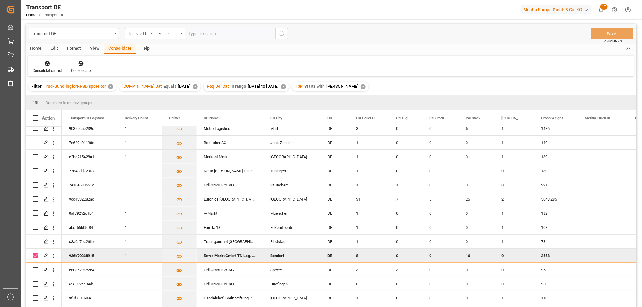
click at [34, 255] on input "Press Space to toggle row selection (checked)" at bounding box center [35, 255] width 5 height 5
checkbox input "false"
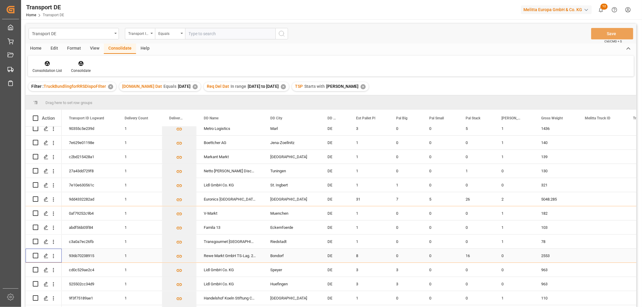
scroll to position [88, 0]
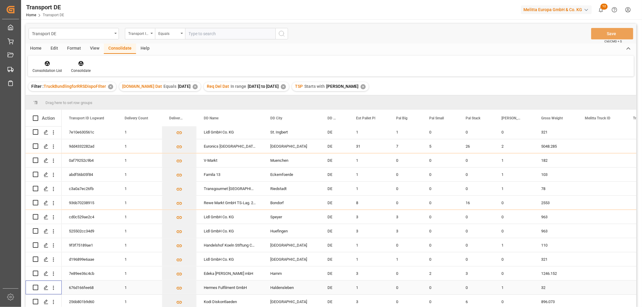
click at [35, 285] on input "Press Space to toggle row selection (unchecked)" at bounding box center [35, 287] width 5 height 5
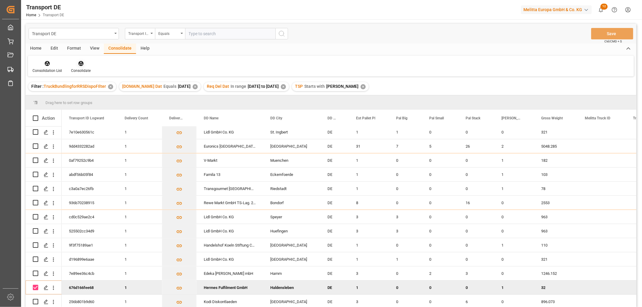
click at [80, 65] on icon at bounding box center [80, 63] width 5 height 5
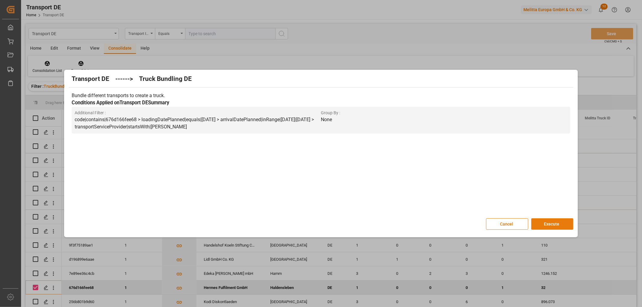
click at [551, 224] on button "Execute" at bounding box center [552, 223] width 42 height 11
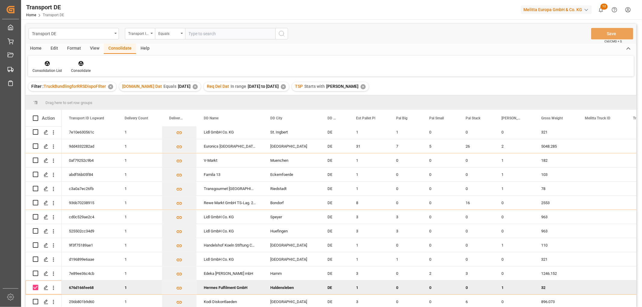
click at [35, 285] on input "Press Space to toggle row selection (checked)" at bounding box center [35, 287] width 5 height 5
checkbox input "false"
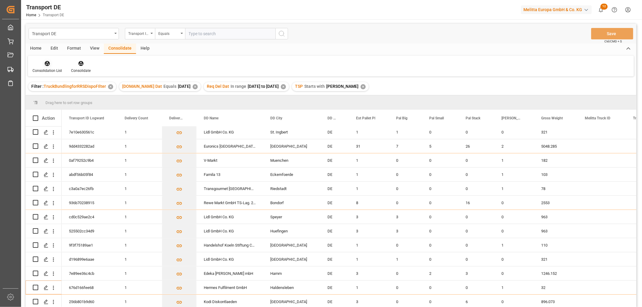
click at [48, 63] on icon at bounding box center [47, 63] width 5 height 5
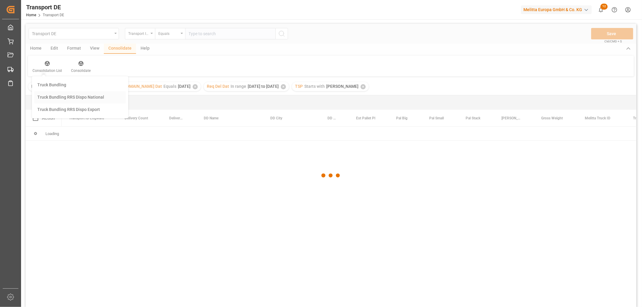
scroll to position [0, 0]
click at [54, 97] on div "Transport DE Transport ID Logward Equals Save Ctrl/CMD + S Home Edit Format Vie…" at bounding box center [331, 173] width 610 height 299
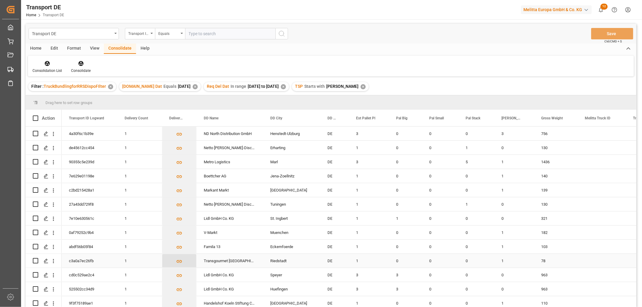
scroll to position [46, 0]
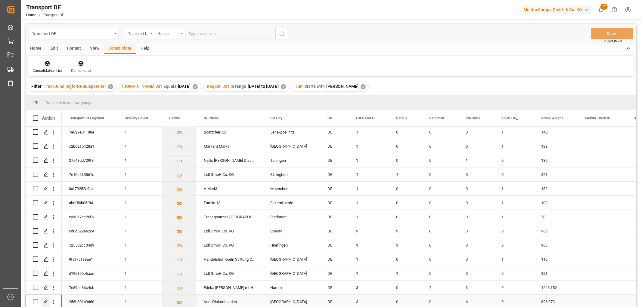
click at [45, 300] on icon "Press SPACE to select this row." at bounding box center [46, 302] width 5 height 5
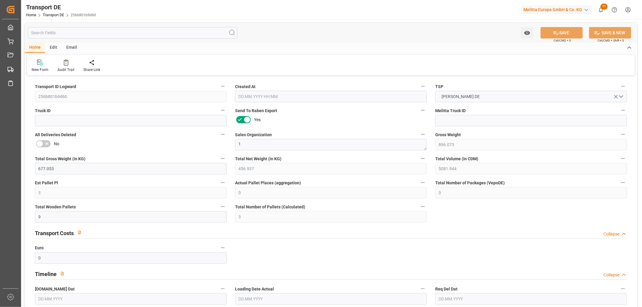
type input "896.073"
type input "677.053"
type input "456.937"
type input "5081.944"
type input "3"
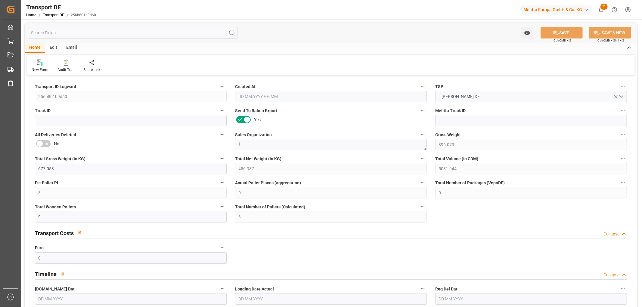
type input "0"
type input "9"
type input "3"
type input "0"
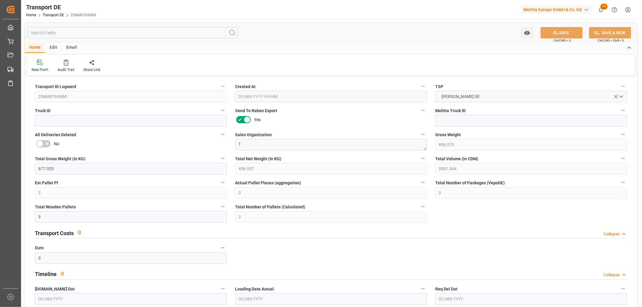
type input "46"
type input "0"
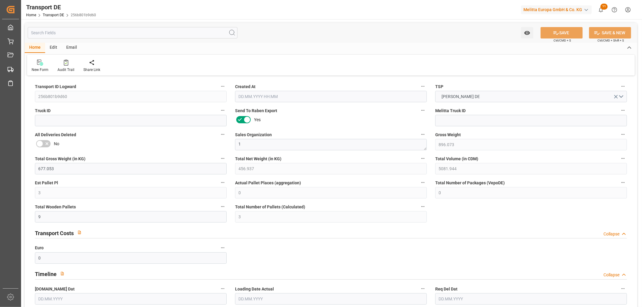
type input "0"
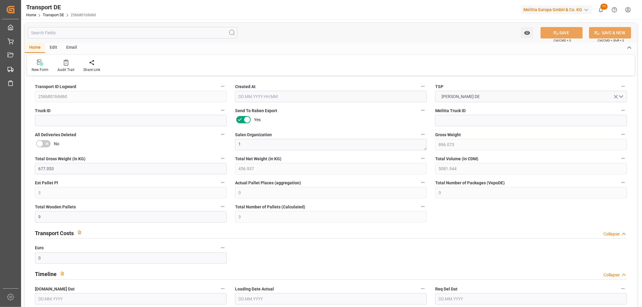
type input "0"
type input "6"
type input "0"
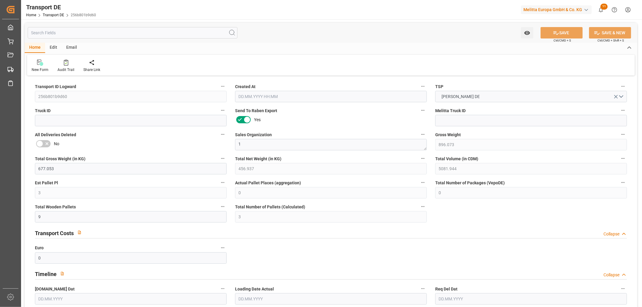
type input "0"
type input "1"
type input "0"
type input "3"
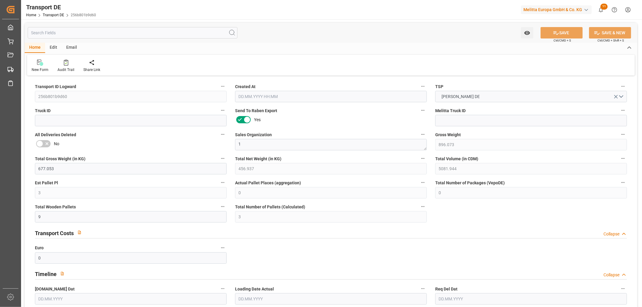
type input "324"
type input "128.846"
type input "114.04"
type input "23.08.2025 23:00"
type input "[DATE]"
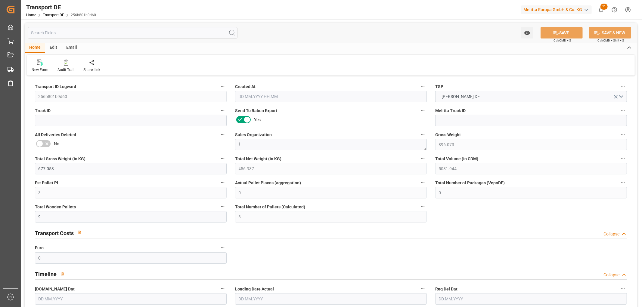
type input "[DATE]"
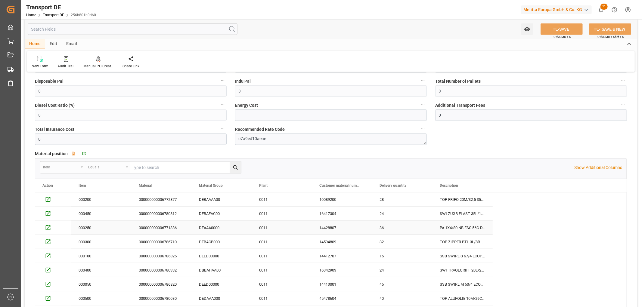
scroll to position [468, 0]
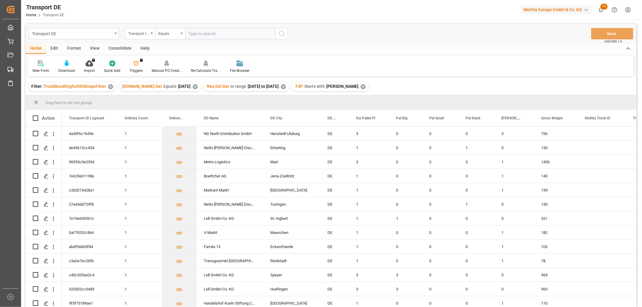
click at [116, 47] on div "Consolidate" at bounding box center [120, 49] width 32 height 10
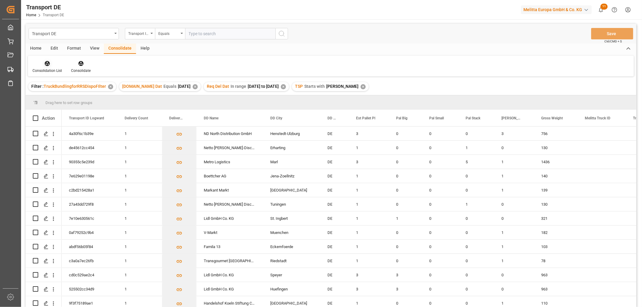
click at [45, 63] on icon at bounding box center [47, 63] width 5 height 5
click at [53, 98] on div "Transport DE Transport ID Logward Equals Save Ctrl/CMD + S Home Edit Format Vie…" at bounding box center [331, 173] width 610 height 299
click at [34, 133] on input "Press Space to toggle row selection (unchecked)" at bounding box center [35, 133] width 5 height 5
checkbox input "true"
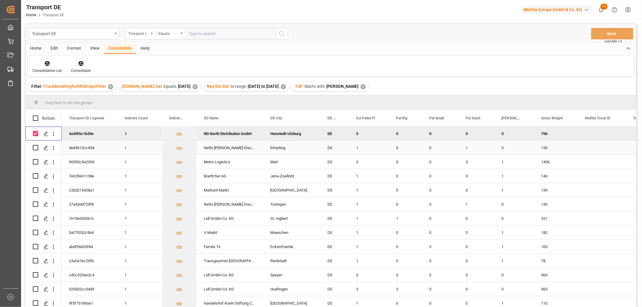
click at [36, 146] on input "Press Space to toggle row selection (unchecked)" at bounding box center [35, 147] width 5 height 5
checkbox input "true"
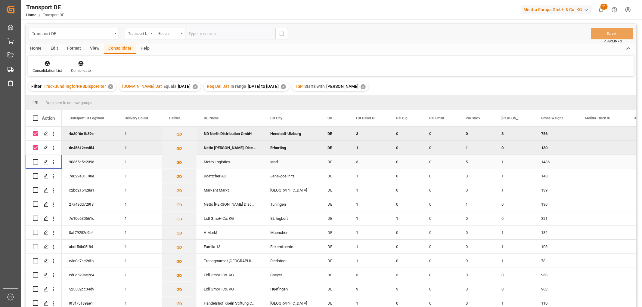
click at [35, 162] on input "Press Space to toggle row selection (unchecked)" at bounding box center [35, 161] width 5 height 5
checkbox input "true"
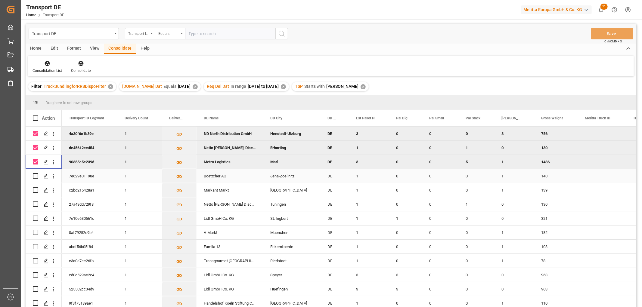
click at [36, 176] on input "Press Space to toggle row selection (unchecked)" at bounding box center [35, 175] width 5 height 5
checkbox input "true"
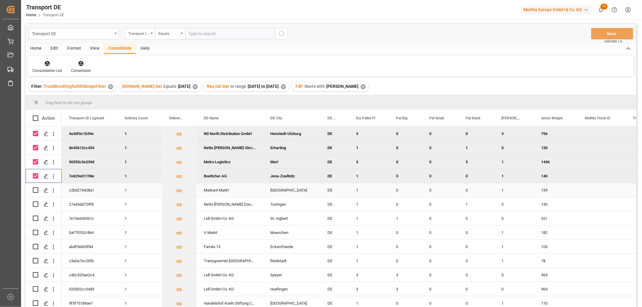
click at [35, 192] on input "Press Space to toggle row selection (unchecked)" at bounding box center [35, 189] width 5 height 5
checkbox input "true"
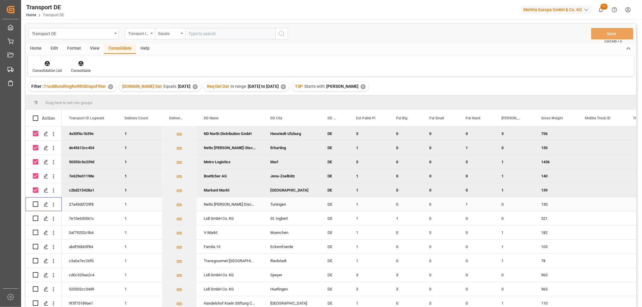
click at [35, 203] on input "Press Space to toggle row selection (unchecked)" at bounding box center [35, 204] width 5 height 5
checkbox input "true"
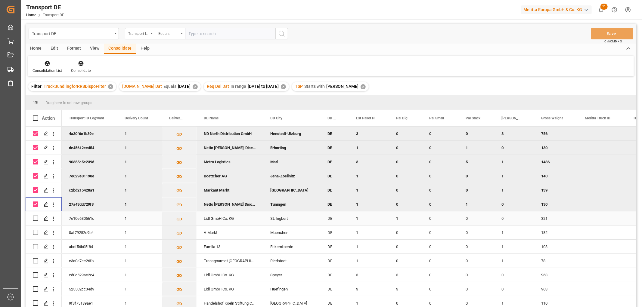
click at [35, 217] on input "Press Space to toggle row selection (unchecked)" at bounding box center [35, 218] width 5 height 5
checkbox input "true"
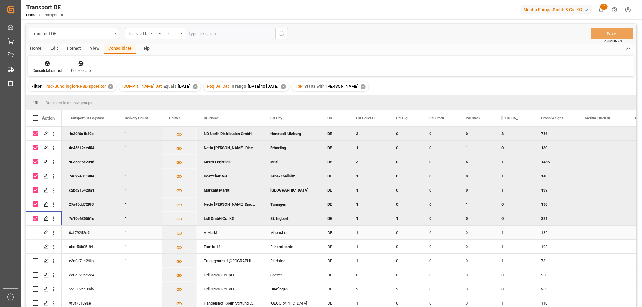
click at [35, 232] on input "Press Space to toggle row selection (unchecked)" at bounding box center [35, 232] width 5 height 5
checkbox input "true"
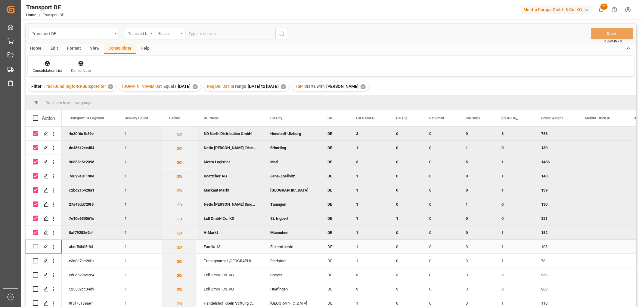
click at [36, 248] on input "Press Space to toggle row selection (unchecked)" at bounding box center [35, 246] width 5 height 5
checkbox input "true"
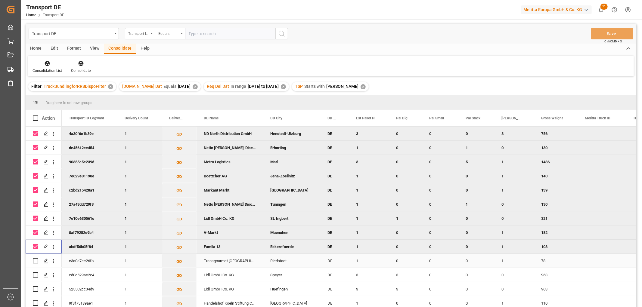
click at [36, 260] on input "Press Space to toggle row selection (unchecked)" at bounding box center [35, 260] width 5 height 5
checkbox input "true"
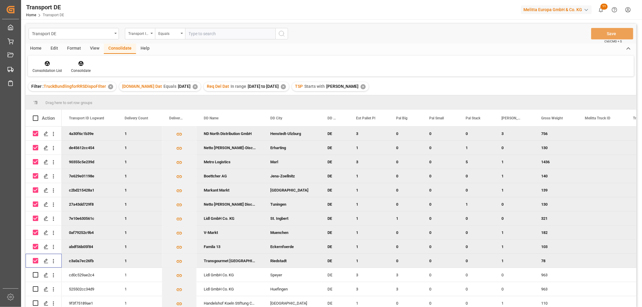
scroll to position [46, 0]
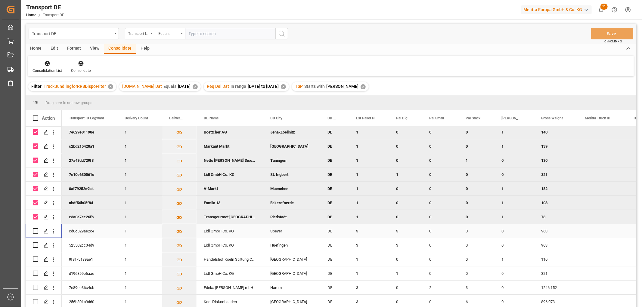
click at [35, 228] on input "Press Space to toggle row selection (unchecked)" at bounding box center [35, 230] width 5 height 5
checkbox input "true"
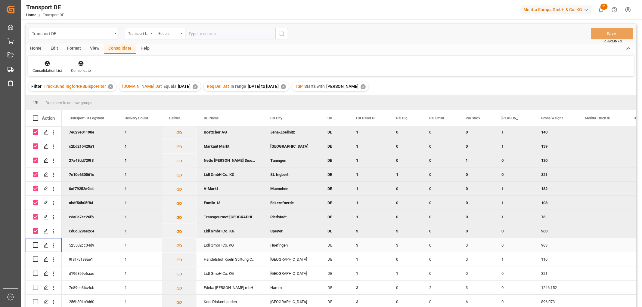
click at [34, 243] on input "Press Space to toggle row selection (unchecked)" at bounding box center [35, 244] width 5 height 5
checkbox input "true"
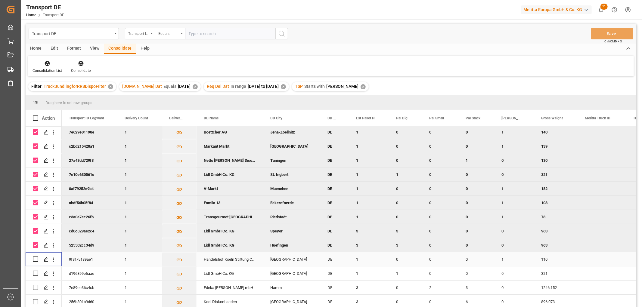
click at [36, 257] on input "Press Space to toggle row selection (unchecked)" at bounding box center [35, 259] width 5 height 5
checkbox input "true"
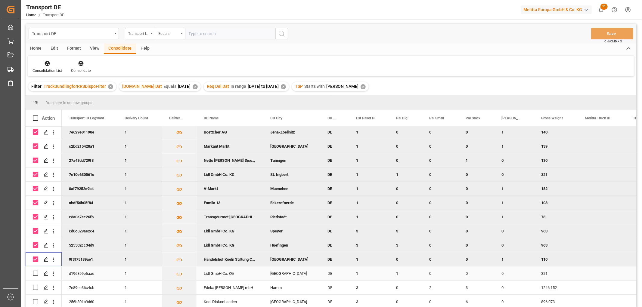
click at [36, 271] on input "Press Space to toggle row selection (unchecked)" at bounding box center [35, 273] width 5 height 5
checkbox input "true"
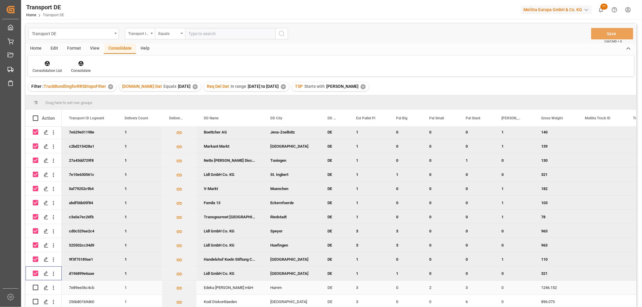
click at [35, 285] on input "Press Space to toggle row selection (unchecked)" at bounding box center [35, 287] width 5 height 5
checkbox input "true"
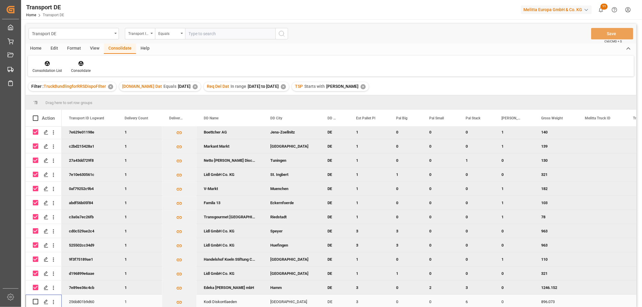
click at [35, 300] on input "Press Space to toggle row selection (unchecked)" at bounding box center [35, 301] width 5 height 5
checkbox input "true"
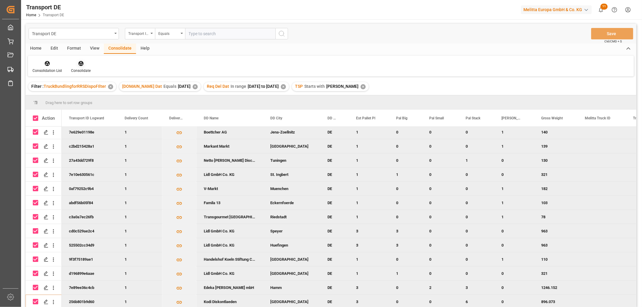
click at [81, 62] on icon at bounding box center [80, 63] width 5 height 5
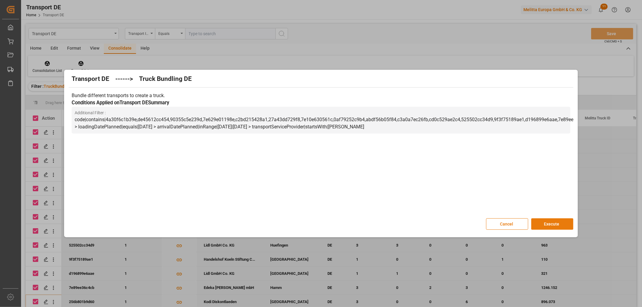
click at [561, 223] on button "Execute" at bounding box center [552, 223] width 42 height 11
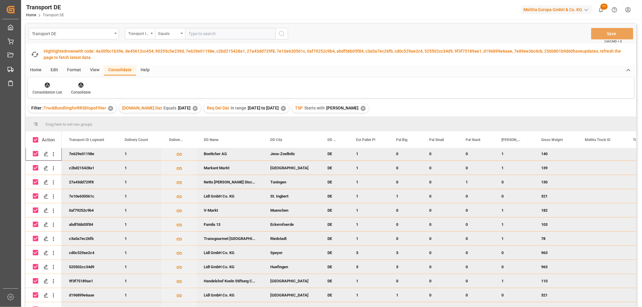
click at [35, 151] on input "Press Space to toggle row selection (checked)" at bounding box center [35, 153] width 5 height 5
checkbox input "false"
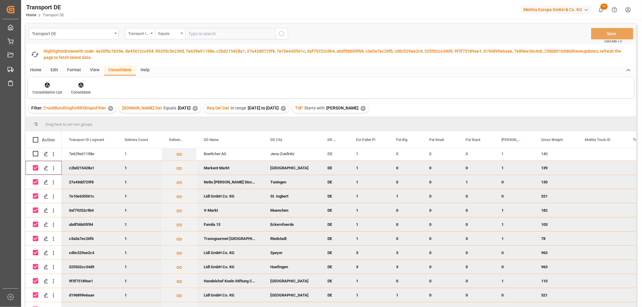
click at [36, 167] on input "Press Space to toggle row selection (checked)" at bounding box center [35, 167] width 5 height 5
checkbox input "false"
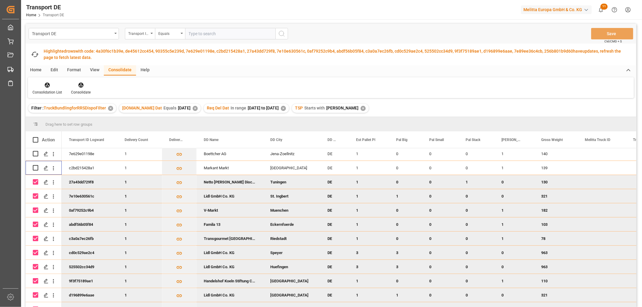
click at [37, 181] on input "Press Space to toggle row selection (checked)" at bounding box center [35, 181] width 5 height 5
checkbox input "false"
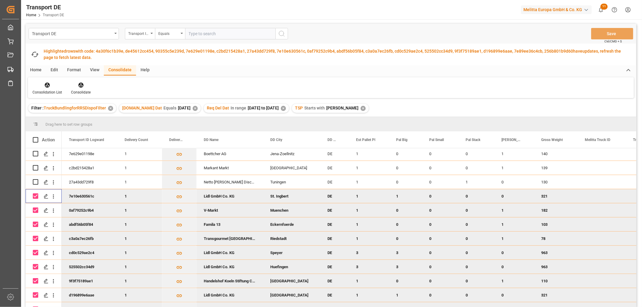
click at [36, 193] on input "Press Space to toggle row selection (checked)" at bounding box center [35, 195] width 5 height 5
checkbox input "false"
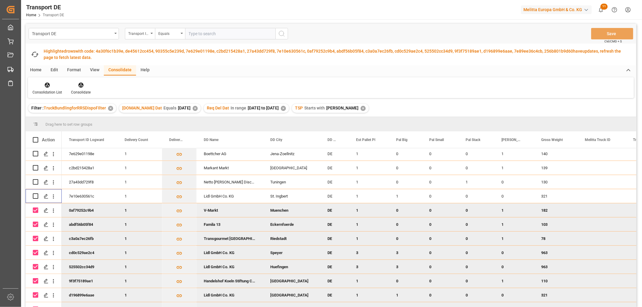
click at [35, 208] on input "Press Space to toggle row selection (checked)" at bounding box center [35, 210] width 5 height 5
checkbox input "false"
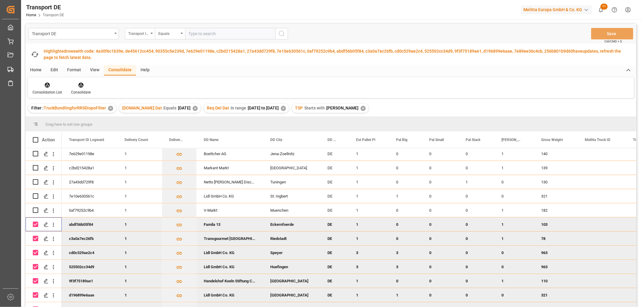
click at [34, 222] on input "Press Space to toggle row selection (checked)" at bounding box center [35, 224] width 5 height 5
checkbox input "false"
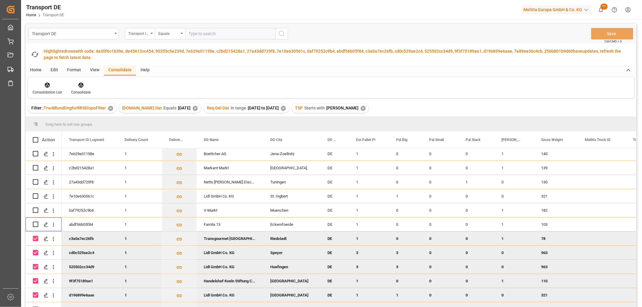
click at [35, 236] on input "Press Space to toggle row selection (checked)" at bounding box center [35, 238] width 5 height 5
checkbox input "false"
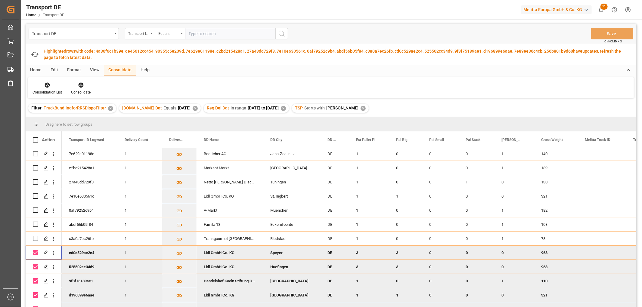
click at [35, 250] on input "Press Space to toggle row selection (checked)" at bounding box center [35, 252] width 5 height 5
checkbox input "false"
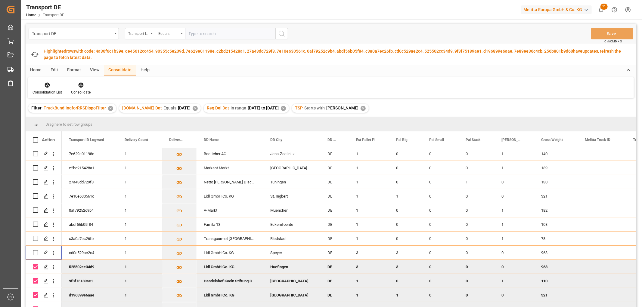
click at [35, 265] on input "Press Space to toggle row selection (checked)" at bounding box center [35, 266] width 5 height 5
checkbox input "false"
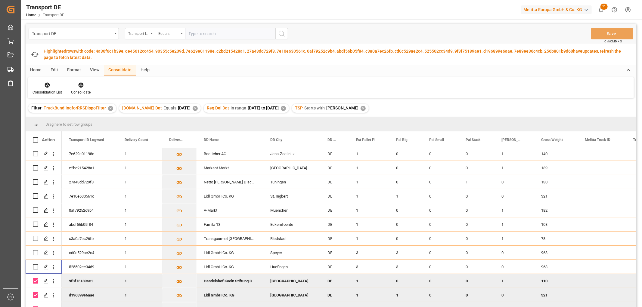
click at [35, 280] on input "Press Space to toggle row selection (checked)" at bounding box center [35, 280] width 5 height 5
checkbox input "false"
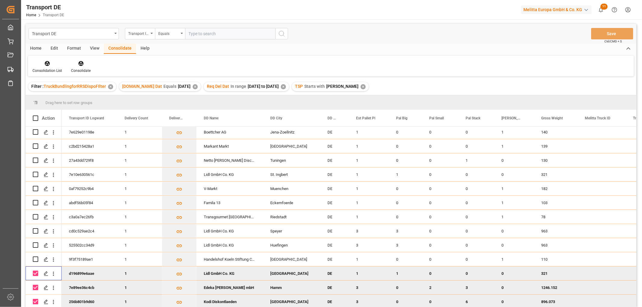
click at [35, 272] on input "Press Space to toggle row selection (checked)" at bounding box center [35, 273] width 5 height 5
checkbox input "false"
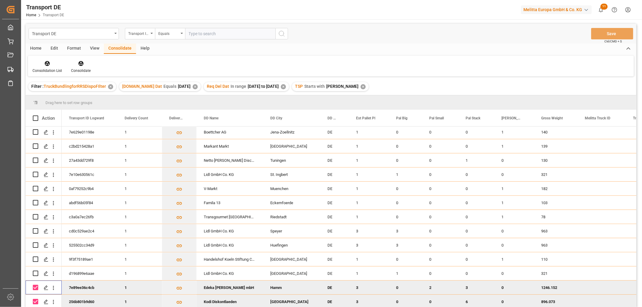
click at [37, 285] on input "Press Space to toggle row selection (checked)" at bounding box center [35, 287] width 5 height 5
checkbox input "false"
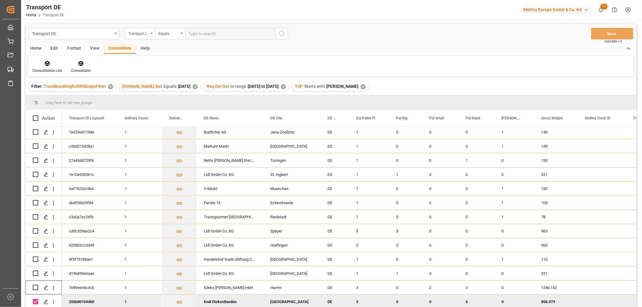
click at [37, 300] on input "Press Space to toggle row selection (checked)" at bounding box center [35, 301] width 5 height 5
checkbox input "false"
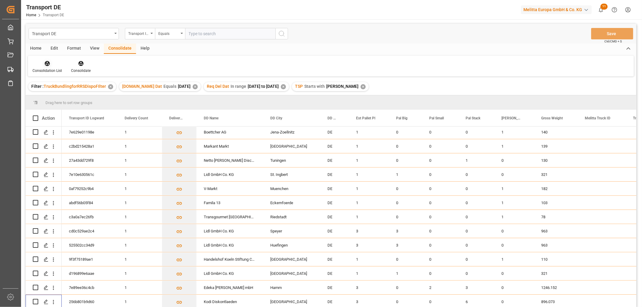
click at [46, 64] on icon at bounding box center [47, 63] width 6 height 6
click at [62, 98] on div "Transport DE Transport ID Logward Equals Save Ctrl/CMD + S Home Edit Format Vie…" at bounding box center [331, 173] width 610 height 299
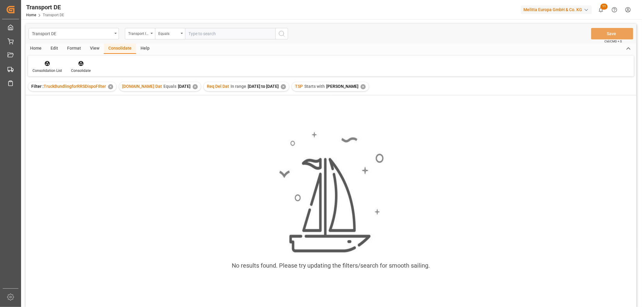
click at [360, 86] on div "✕" at bounding box center [362, 86] width 5 height 5
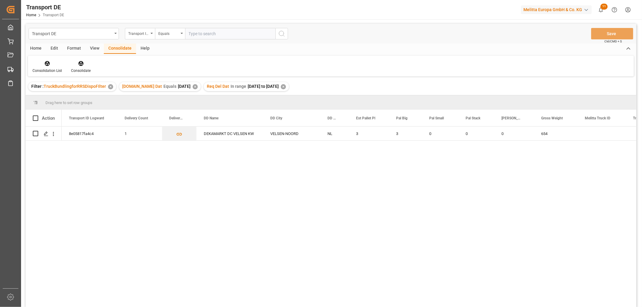
click at [286, 86] on div "✕" at bounding box center [283, 86] width 5 height 5
click at [193, 87] on div "✕" at bounding box center [195, 86] width 5 height 5
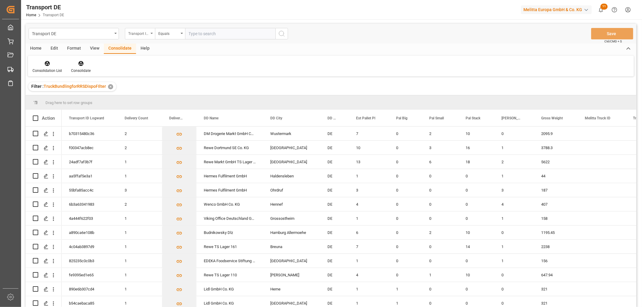
click at [140, 32] on div "Transport ID Logward" at bounding box center [138, 32] width 20 height 7
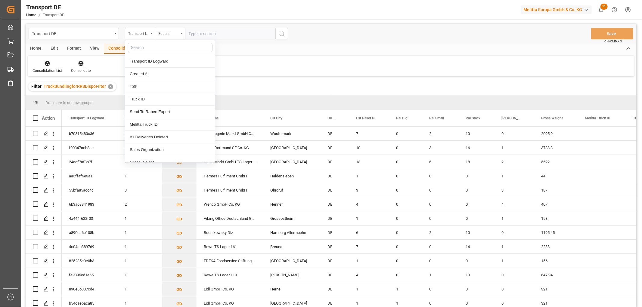
click at [141, 46] on input "text" at bounding box center [170, 48] width 85 height 10
type input "req"
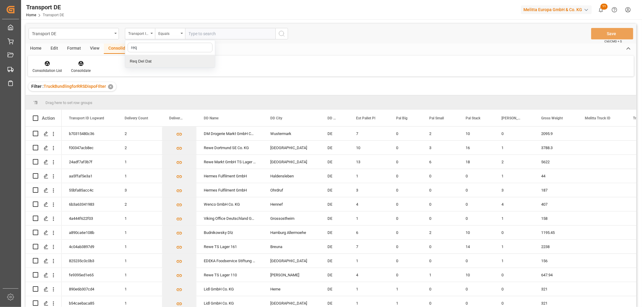
click at [149, 62] on div "Req Del Dat" at bounding box center [170, 61] width 90 height 13
click at [169, 32] on div "Equals" at bounding box center [168, 32] width 20 height 7
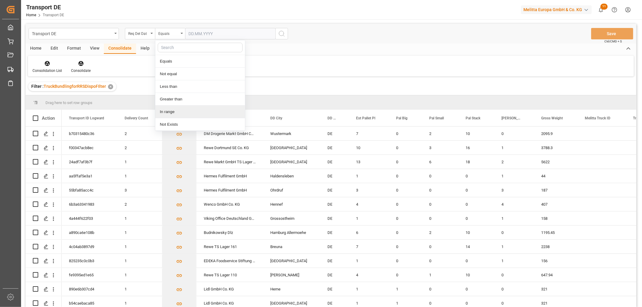
drag, startPoint x: 172, startPoint y: 112, endPoint x: 174, endPoint y: 101, distance: 11.7
click at [172, 112] on div "In range" at bounding box center [200, 112] width 90 height 13
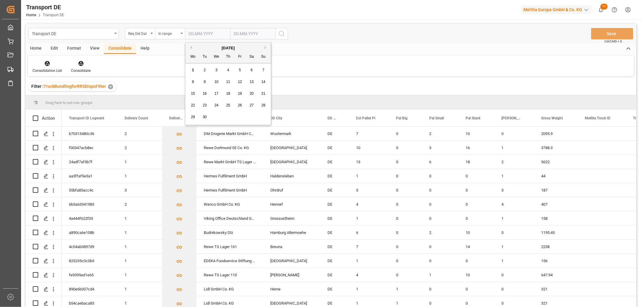
click at [193, 32] on input "text" at bounding box center [207, 33] width 45 height 11
click at [195, 67] on div "1" at bounding box center [193, 70] width 8 height 7
click at [212, 32] on input "[DATE]" at bounding box center [207, 33] width 45 height 11
click at [190, 48] on button "Previous Month" at bounding box center [190, 48] width 4 height 4
click at [241, 69] on div "1" at bounding box center [240, 70] width 8 height 7
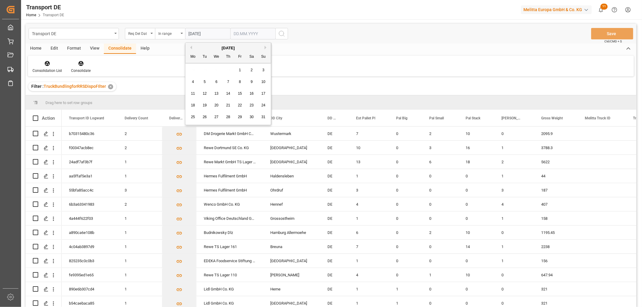
type input "01.08.2025"
click at [230, 32] on input "text" at bounding box center [207, 33] width 45 height 11
click at [242, 73] on div "1" at bounding box center [238, 70] width 8 height 7
click at [230, 33] on input "[DATE]" at bounding box center [207, 33] width 45 height 11
click at [251, 70] on span "2" at bounding box center [250, 70] width 2 height 4
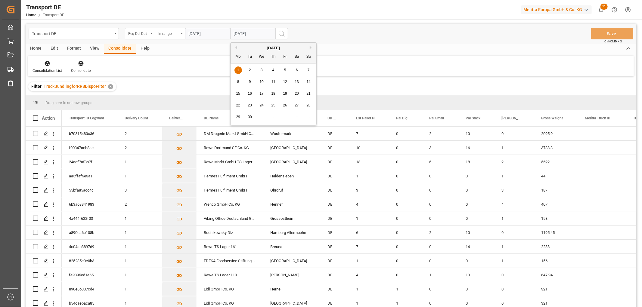
type input "[DATE]"
click at [279, 33] on icon "search button" at bounding box center [281, 33] width 7 height 7
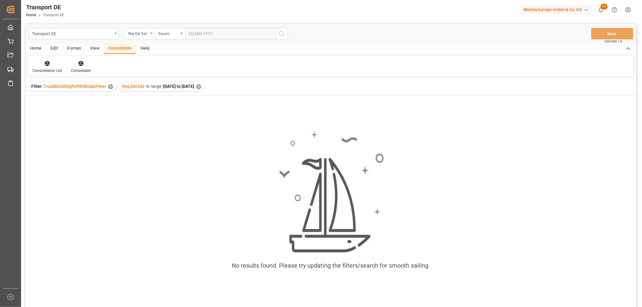
click at [201, 87] on div "✕" at bounding box center [198, 86] width 5 height 5
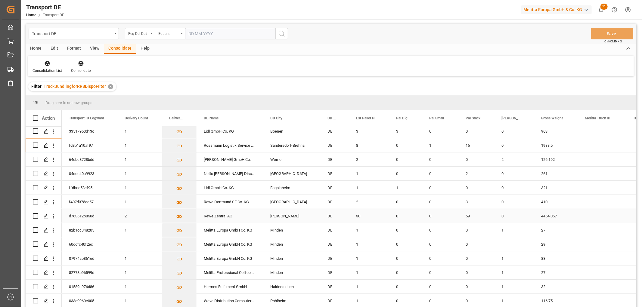
scroll to position [234, 0]
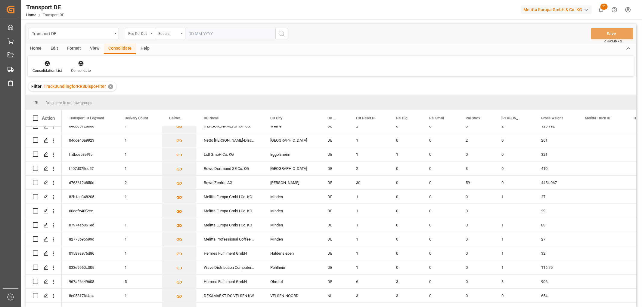
click at [139, 32] on div "Req Del Dat" at bounding box center [138, 32] width 20 height 7
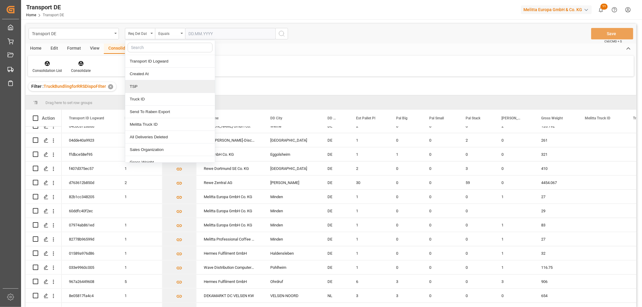
click at [139, 85] on div "TSP" at bounding box center [170, 86] width 90 height 13
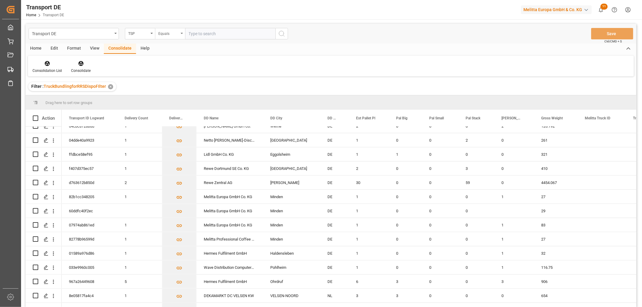
click at [174, 34] on div "Equals" at bounding box center [168, 32] width 20 height 7
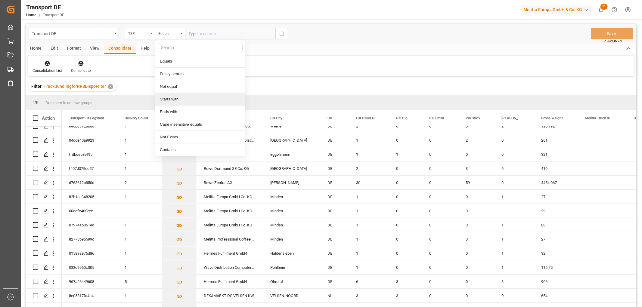
click at [169, 97] on div "Starts with" at bounding box center [200, 99] width 90 height 13
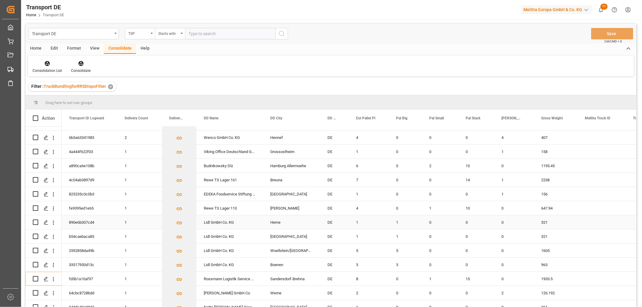
scroll to position [0, 0]
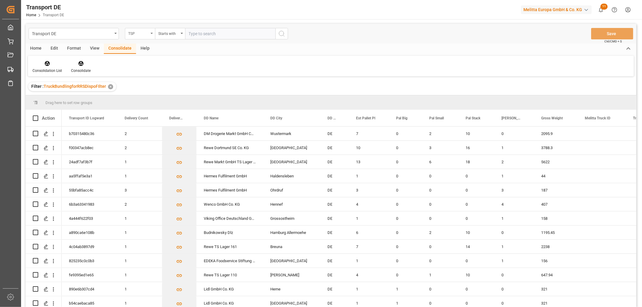
click at [137, 33] on div "TSP" at bounding box center [138, 32] width 20 height 7
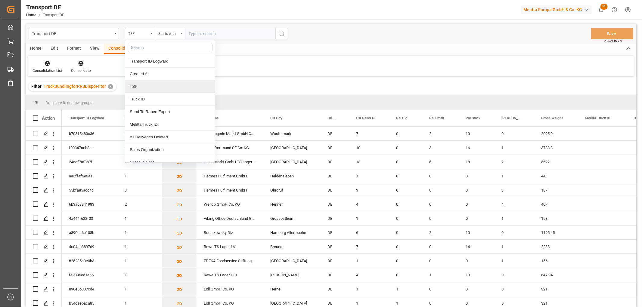
click at [141, 88] on div "TSP" at bounding box center [170, 86] width 90 height 13
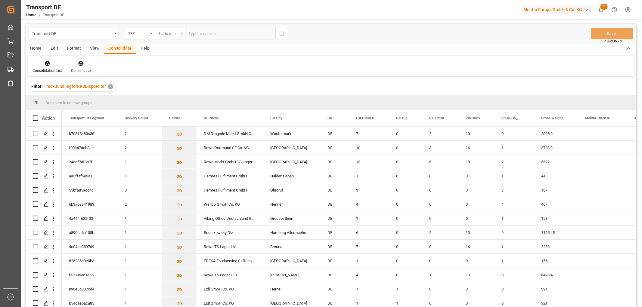
click at [170, 33] on div "Starts with" at bounding box center [168, 32] width 20 height 7
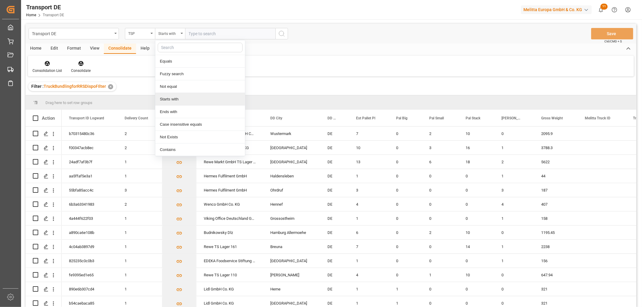
click at [175, 99] on div "Starts with" at bounding box center [200, 99] width 90 height 13
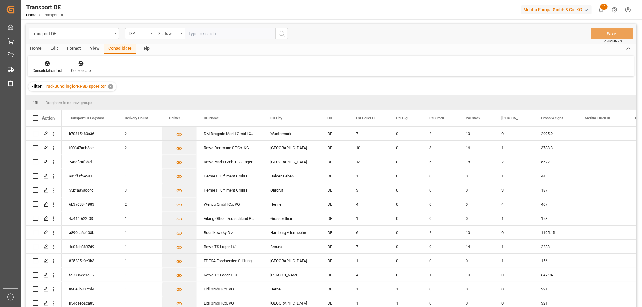
click at [202, 32] on input "text" at bounding box center [230, 33] width 90 height 11
type input "Self pickup DE"
click at [282, 34] on icon "search button" at bounding box center [281, 33] width 7 height 7
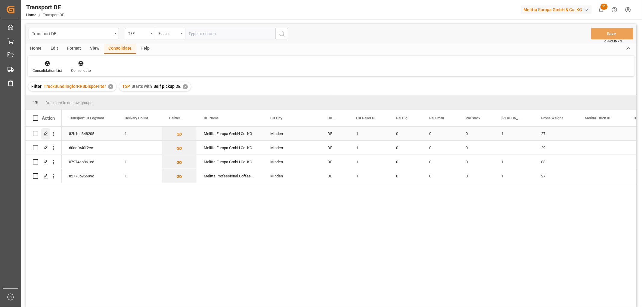
click at [45, 134] on icon "Press SPACE to select this row." at bounding box center [46, 133] width 5 height 5
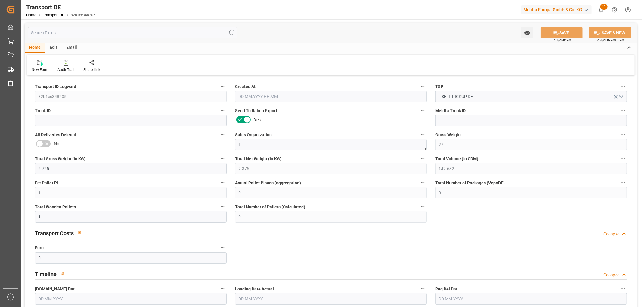
type input "27"
type input "2.725"
type input "2.376"
type input "142.632"
type input "1"
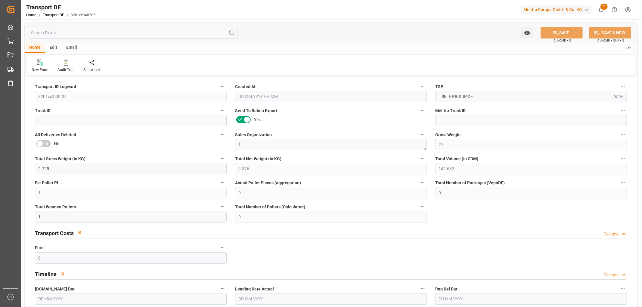
type input "0"
type input "1"
type input "0"
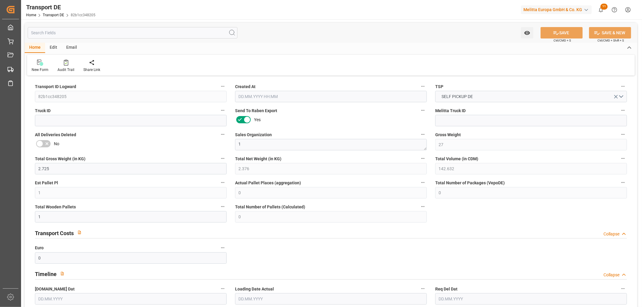
type input "32"
type input "0"
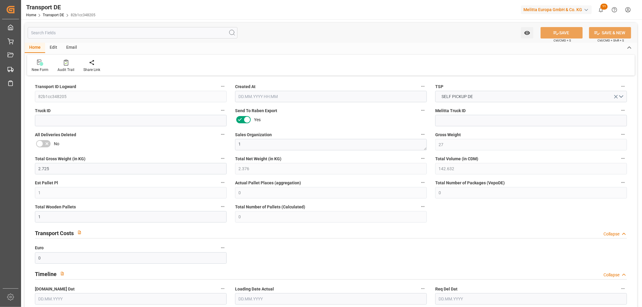
type input "0"
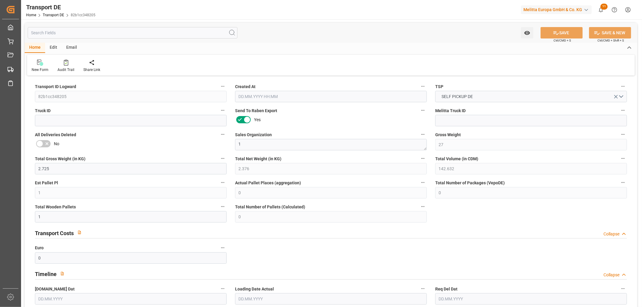
type input "0"
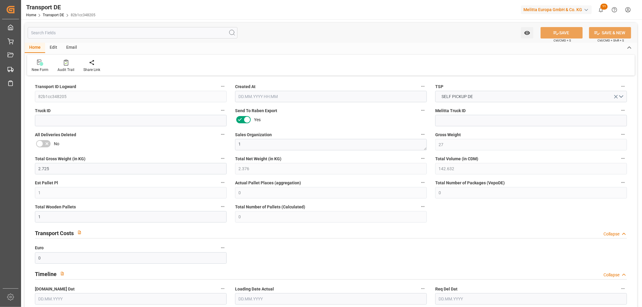
type input "0"
type input "1"
type input "0"
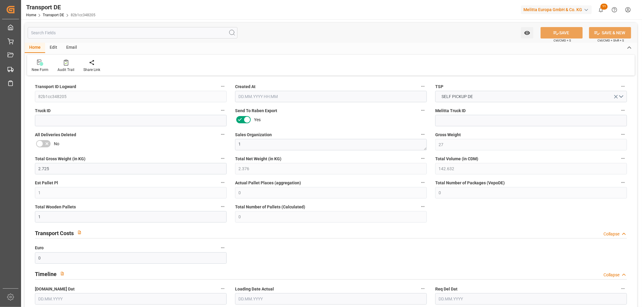
type input "0"
type input "3.039"
type input "0"
type input "29.08.2025 22:03"
type input "03.09.2025"
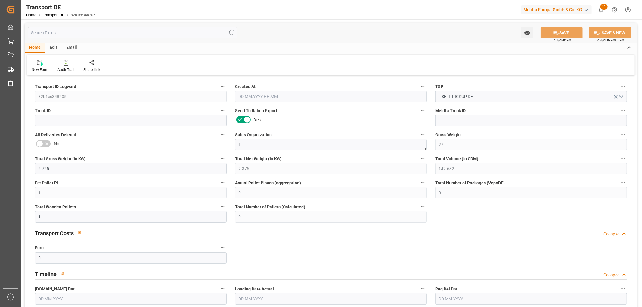
type input "03.09.2025"
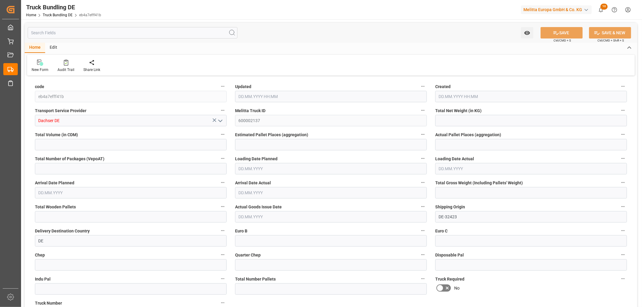
type input "659.087"
type input "12338.413"
type input "7"
type input "0"
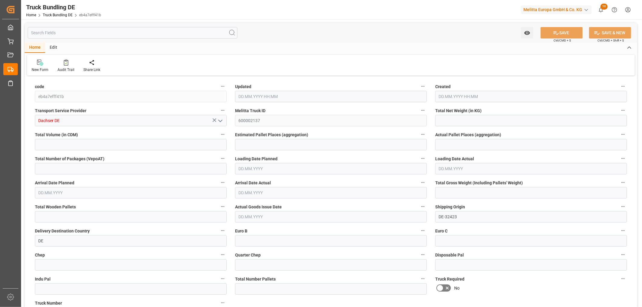
type input "1379.657"
type input "18"
type input "0"
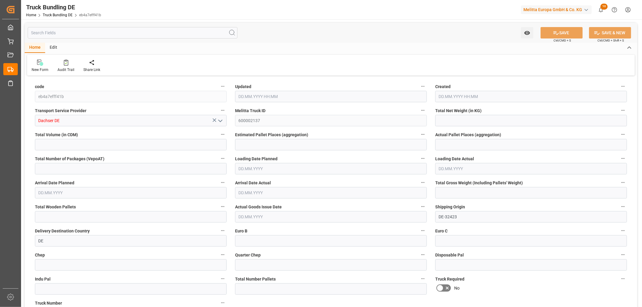
type input "0"
type input "01.09.2025 08:07"
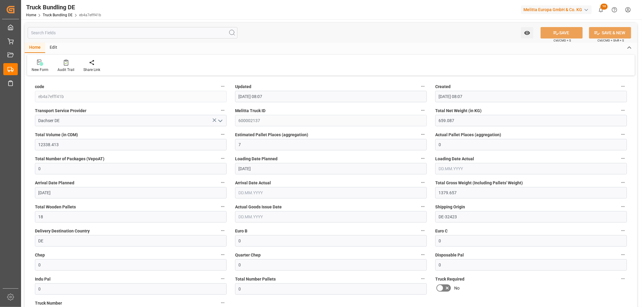
type input "01.09.2025 08:07"
type input "[DATE]"
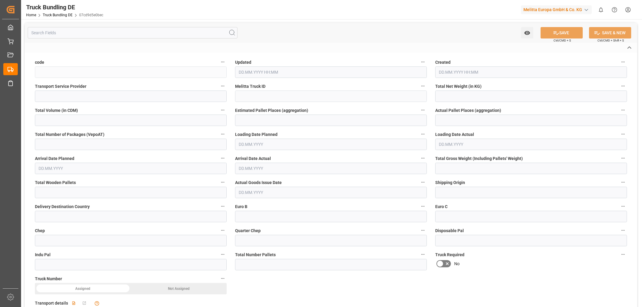
type input "07cd9d5e0bec"
type input "Dachser DE"
type input "600002139"
type input "DE-32423"
type input "DE"
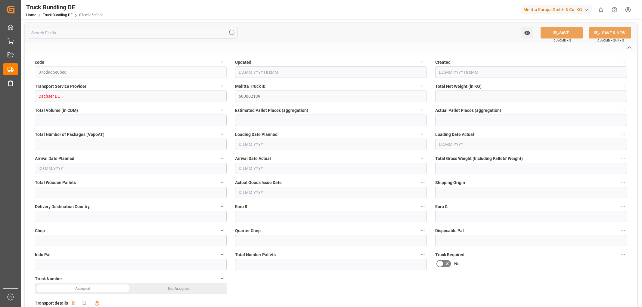
type textarea "DM Drogerie Markt GmbH CO KG"
type textarea "Carl-Schurz-Allee 1"
type textarea "68753"
type textarea "Waghaeusel"
type textarea "68"
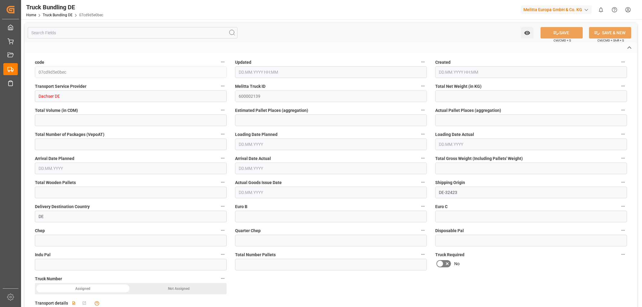
type input "2284.028"
type input "22539.884"
type input "15"
type input "0"
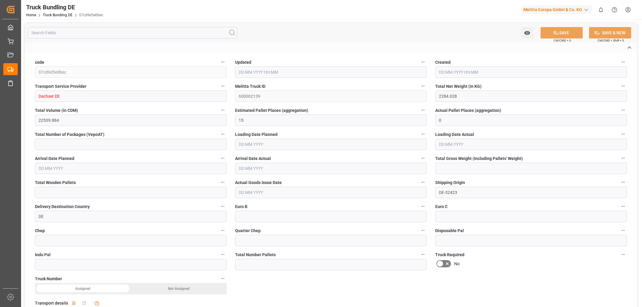
type input "4060"
type input "28"
type input "0"
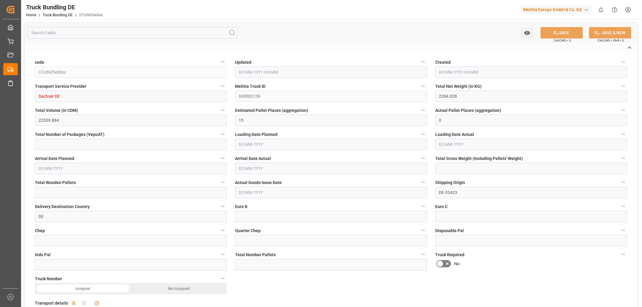
type input "0"
type input "01.09.2025 08:08"
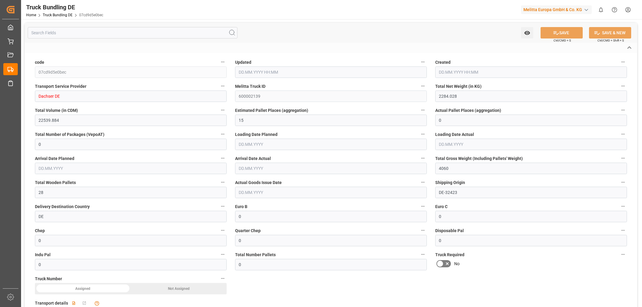
type input "01.09.2025 08:08"
type input "[DATE]"
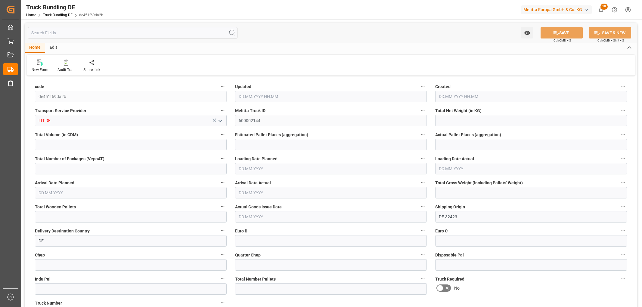
type input "3219.934"
type input "28892.076"
type input "17"
type input "0"
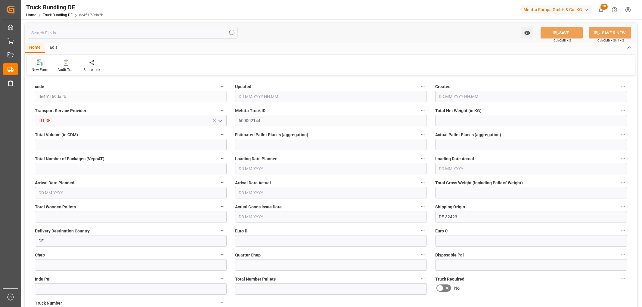
type input "5272.295"
type input "37"
type input "0"
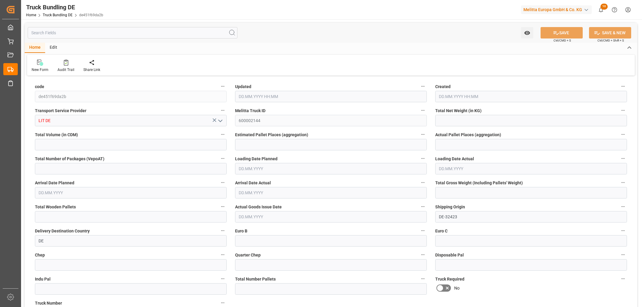
type input "0"
type input "01.09.2025 08:09"
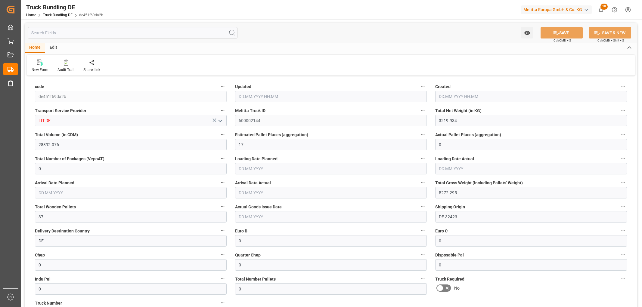
type input "01.09.2025 08:09"
type input "[DATE]"
type input "2040.158"
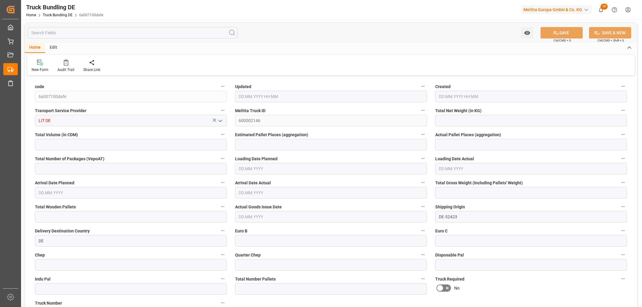
type input "16946.876"
type input "10"
type input "0"
type input "3300"
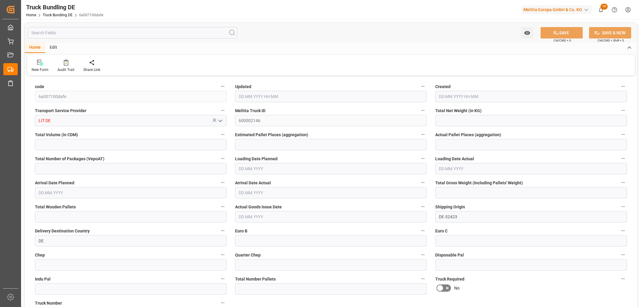
type input "20"
type input "0"
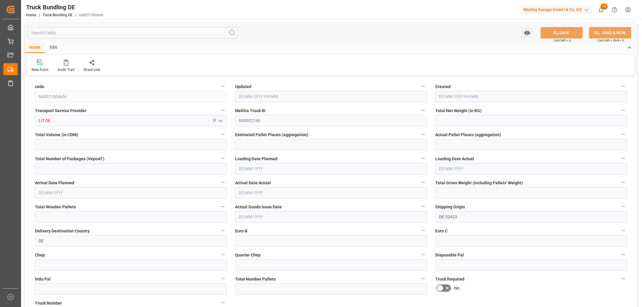
type input "0"
type input "01.09.2025 08:10"
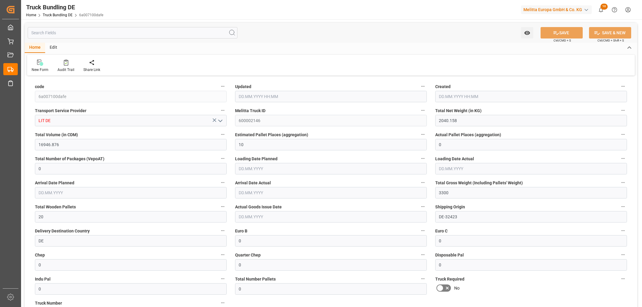
type input "[DATE]"
type input "04.09.2025"
type input "[DATE]"
type input "58.791"
type input "422.559"
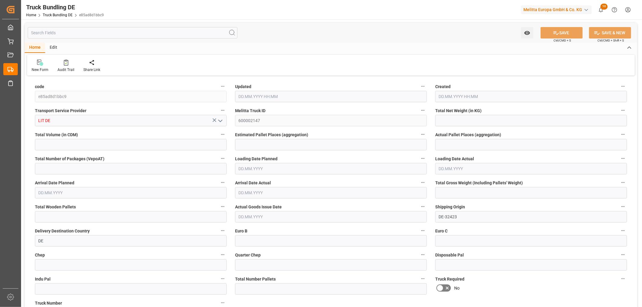
type input "1"
type input "0"
type input "94"
type input "1"
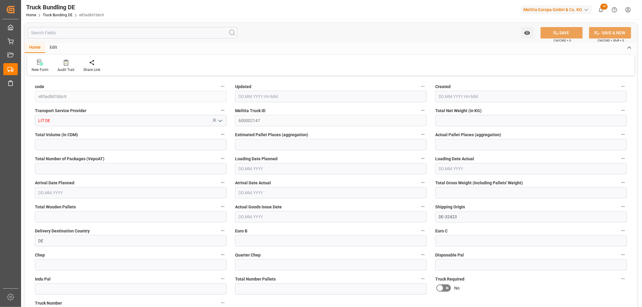
type input "0"
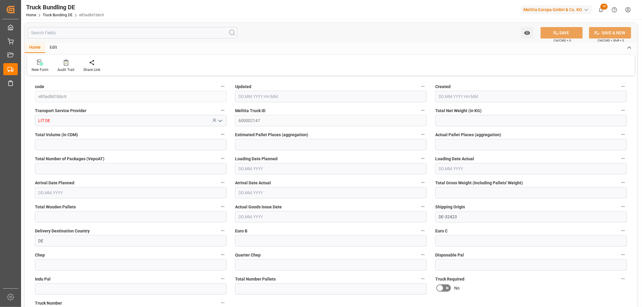
type input "0"
type input "01.09.2025 08:10"
type input "[DATE]"
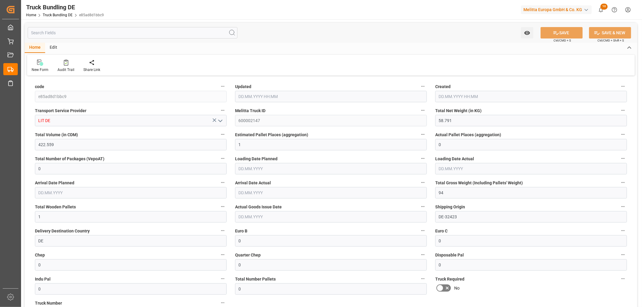
type input "03.09.2025"
type input "[DATE]"
type input "973.848"
type input "12563.584"
type input "8"
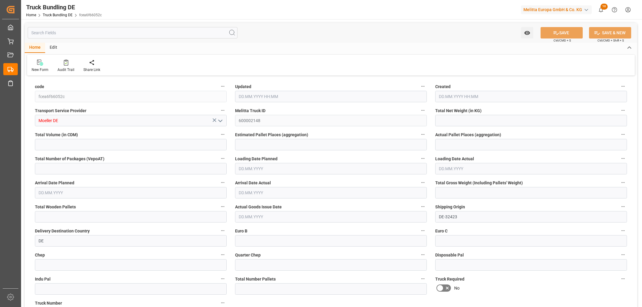
type input "0"
type input "1913"
type input "15"
type input "0"
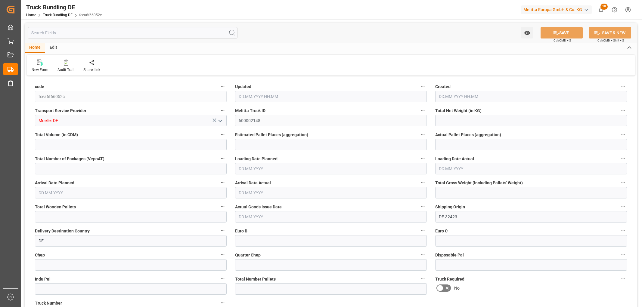
type input "0"
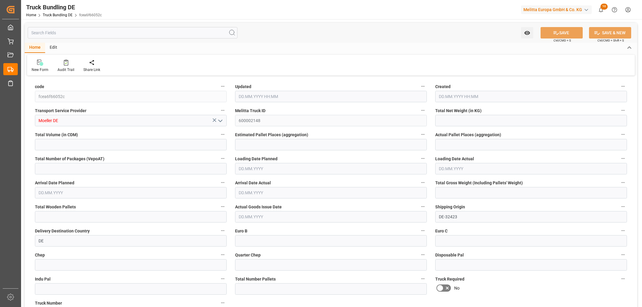
type input "0"
type input "[DATE] 08:12"
type input "[DATE]"
type input "03.09.2025"
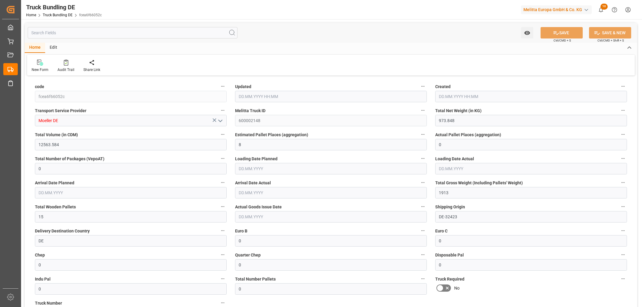
type input "[DATE]"
type input "2485.158"
type input "22633.098"
type input "15"
type input "0"
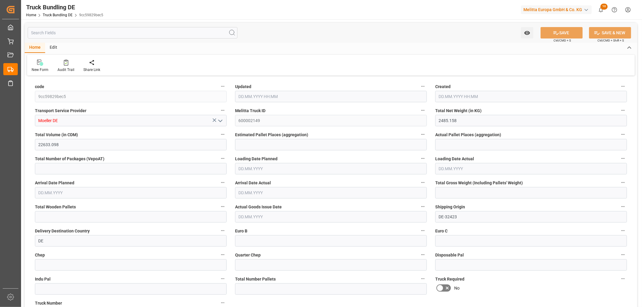
type input "0"
type input "4324"
type input "28"
type input "0"
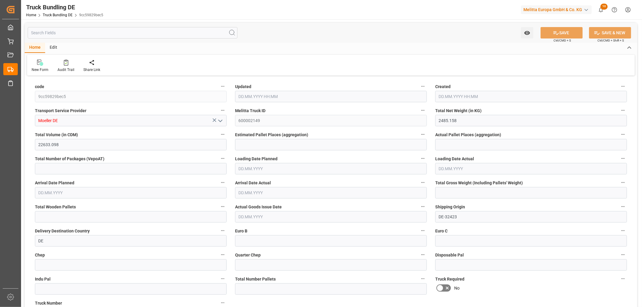
type input "0"
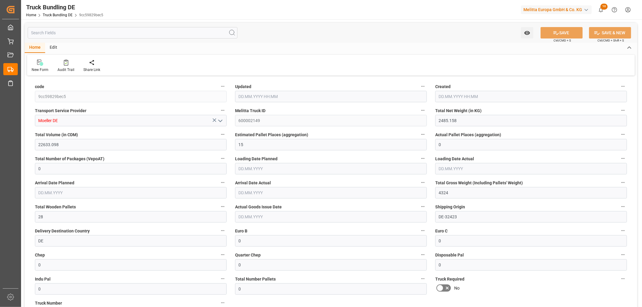
type input "01.09.2025 08:12"
type input "[DATE]"
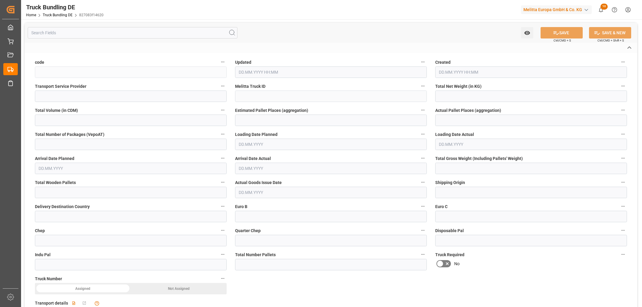
type input "827083f14620"
type input "Moeller DE"
type input "600002150"
type input "DE-32423"
type input "DE"
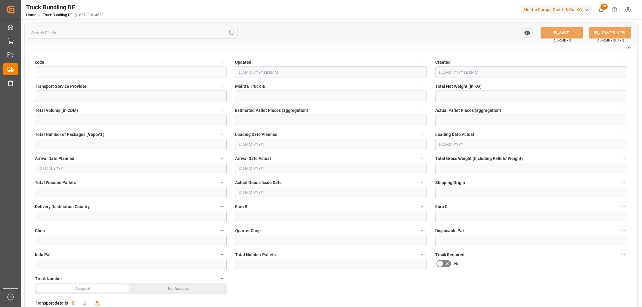
type textarea "0000066696"
type textarea "Kaufland Warenhandel"
type textarea "Feineisenstr. 9"
type textarea "44339"
type textarea "Dortmund Eving"
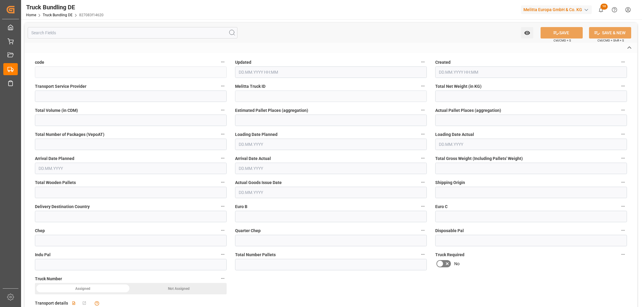
type textarea "44"
type input "2746.27"
type input "15763.428"
type input "9"
type input "0"
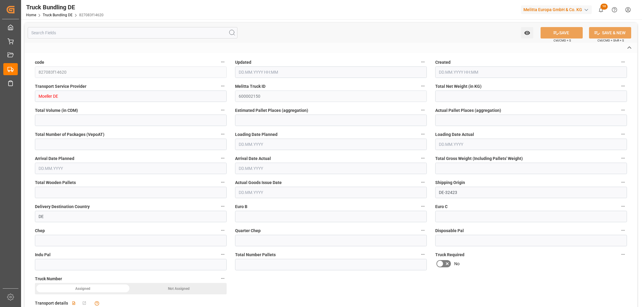
type input "0"
type input "3859"
type input "18"
type input "0"
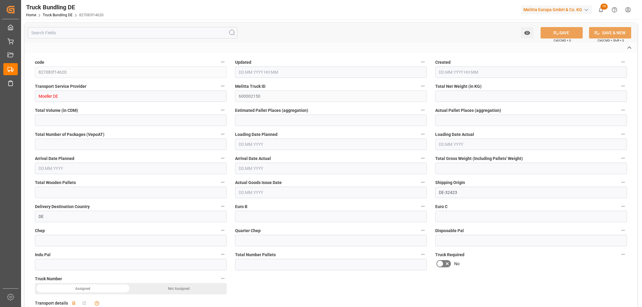
type input "0"
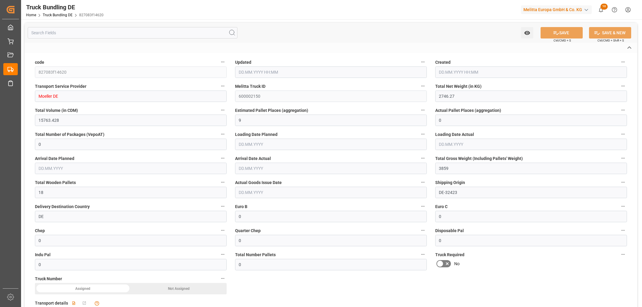
type input "01.09.2025 08:12"
type input "[DATE]"
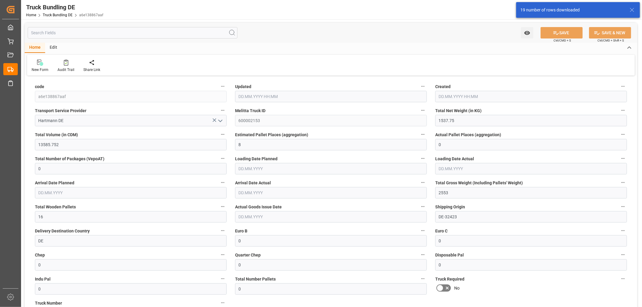
type input "[DATE] 08:16"
type input "[DATE]"
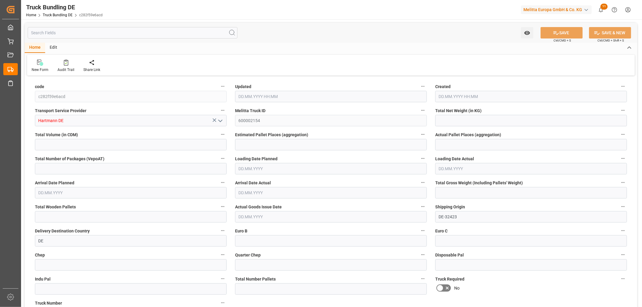
type input "6.15"
type input "177.84"
type input "1"
type input "0"
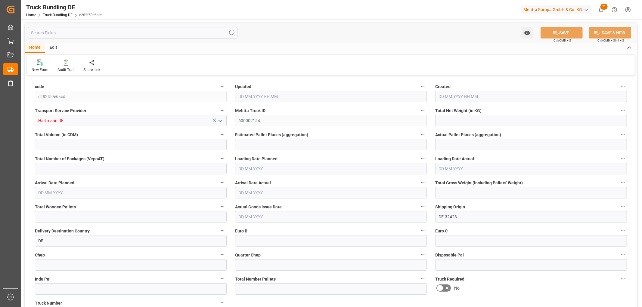
type input "32"
type input "1"
type input "0"
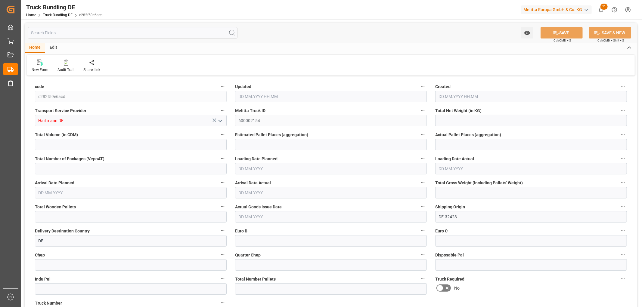
type input "0"
type input "[DATE] 08:16"
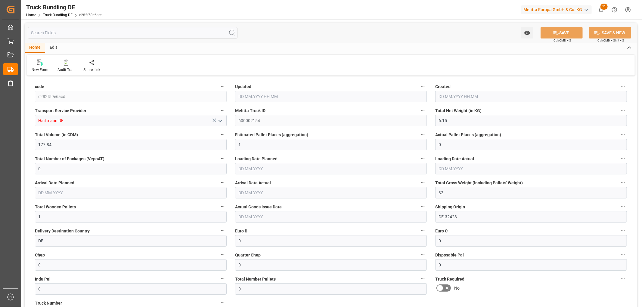
type input "[DATE] 08:16"
type input "[DATE]"
